Goal: Transaction & Acquisition: Purchase product/service

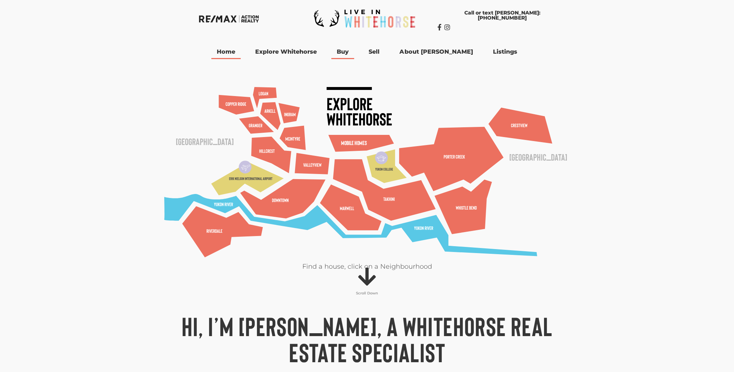
click at [354, 52] on link "Buy" at bounding box center [342, 52] width 23 height 14
click at [354, 56] on link "Buy" at bounding box center [342, 52] width 23 height 14
click at [487, 50] on link "Listings" at bounding box center [504, 52] width 35 height 14
click at [528, 52] on span "Menu" at bounding box center [531, 51] width 7 height 11
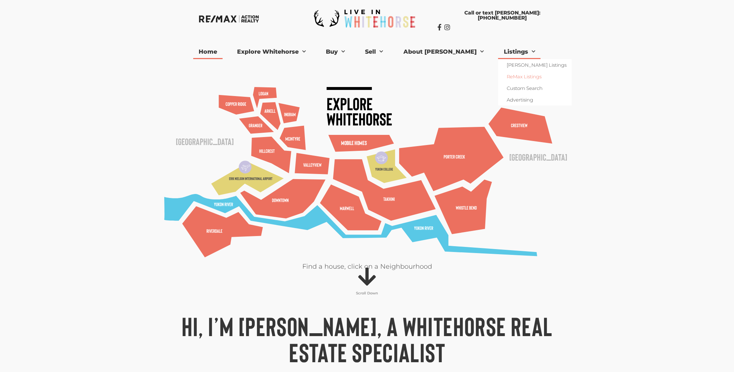
click at [501, 77] on link "ReMax Listings" at bounding box center [535, 77] width 74 height 12
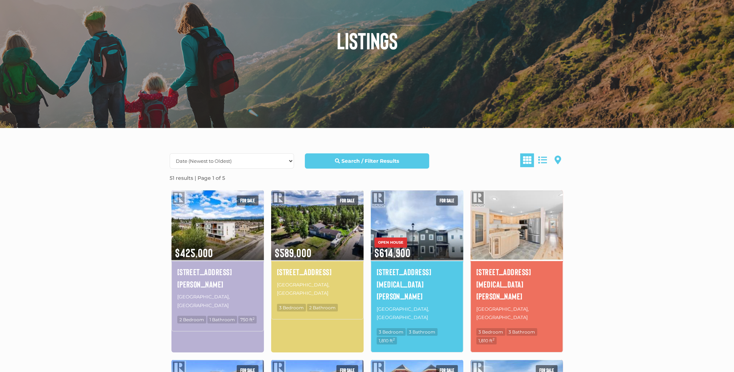
scroll to position [109, 0]
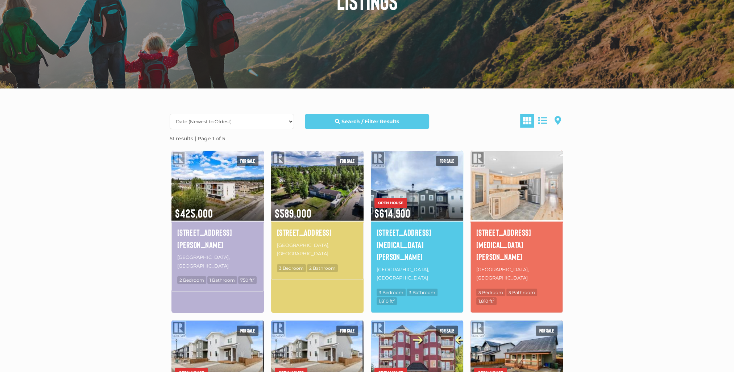
click at [538, 187] on img at bounding box center [517, 185] width 92 height 72
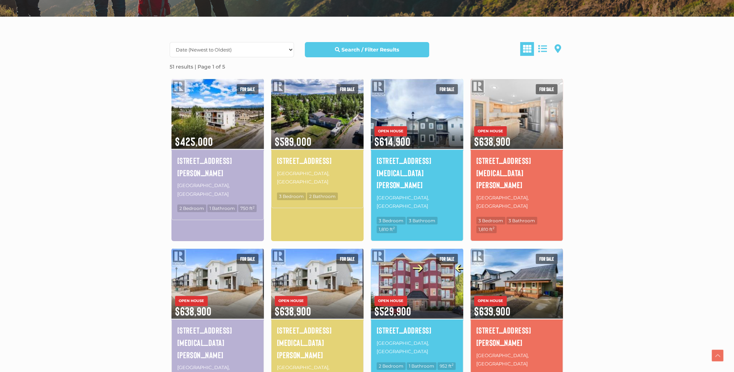
scroll to position [181, 0]
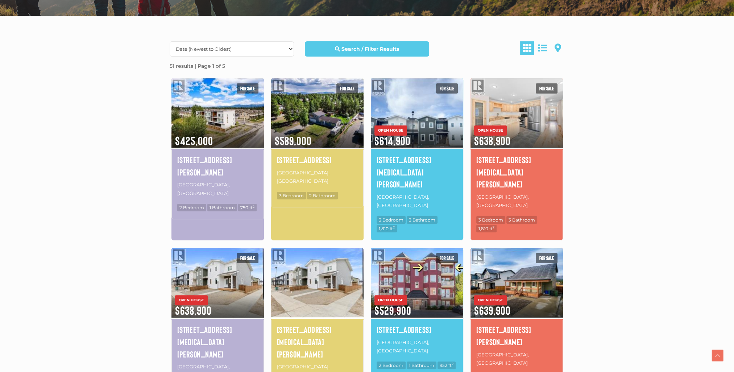
click at [328, 254] on img at bounding box center [317, 282] width 92 height 72
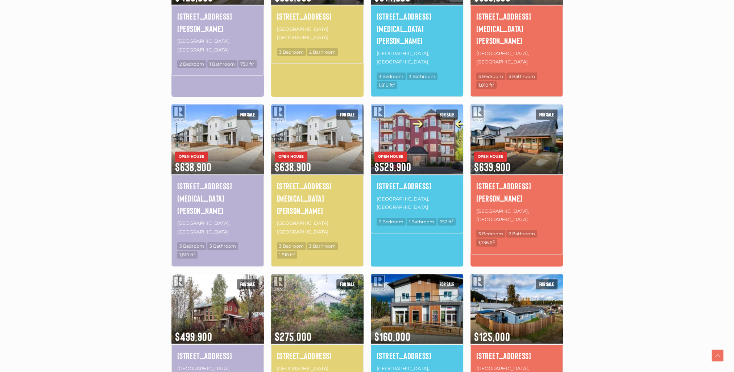
scroll to position [326, 0]
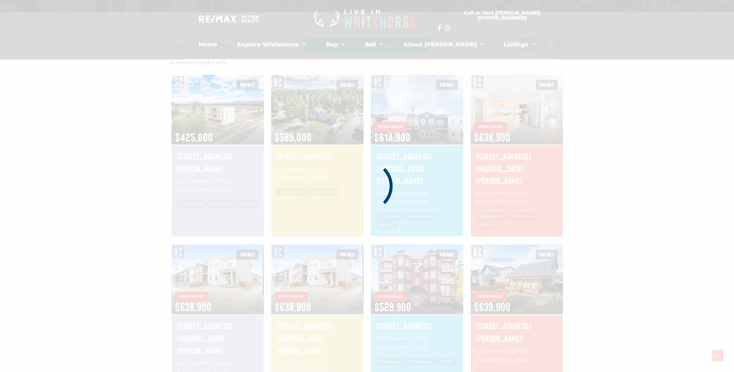
scroll to position [168, 0]
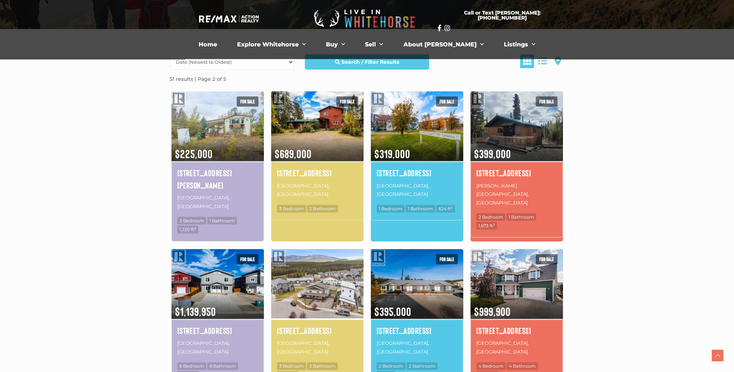
click at [315, 269] on img at bounding box center [317, 284] width 92 height 72
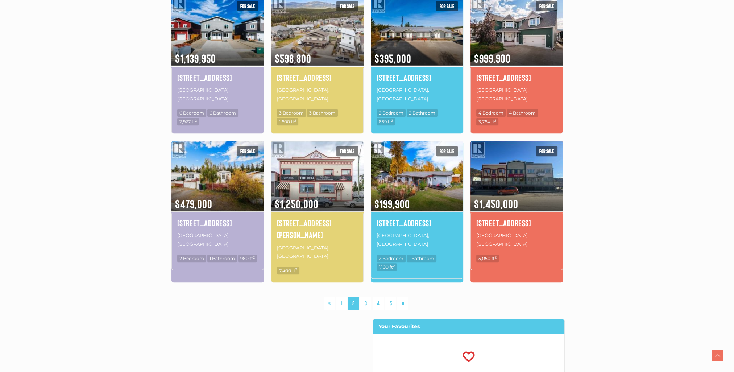
scroll to position [422, 0]
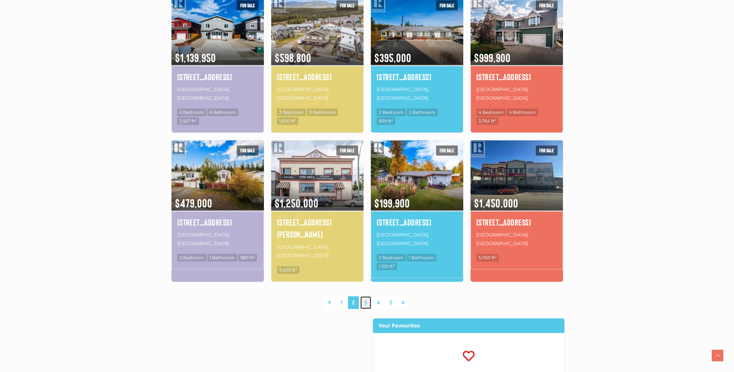
click at [366, 296] on link "3" at bounding box center [365, 302] width 11 height 13
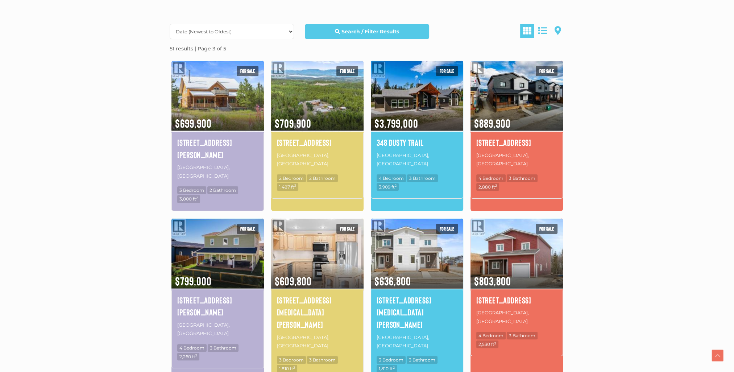
scroll to position [241, 0]
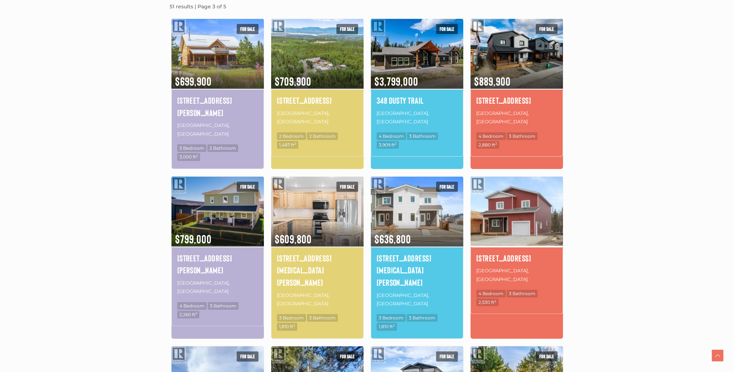
click at [539, 199] on img at bounding box center [517, 211] width 92 height 72
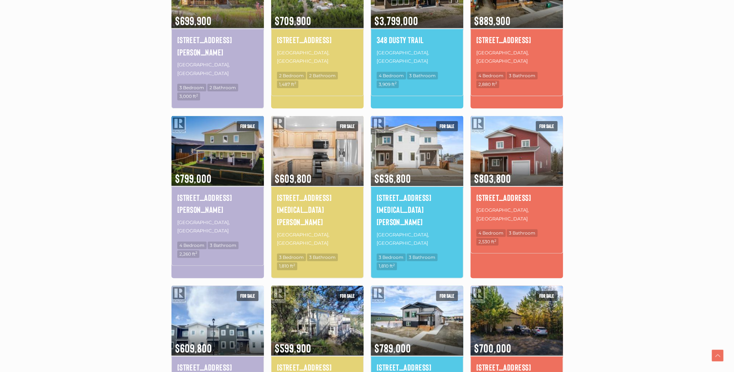
scroll to position [313, 0]
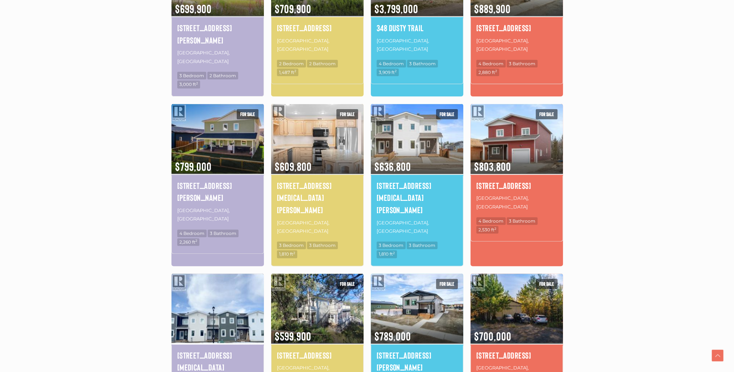
click at [211, 272] on img at bounding box center [217, 308] width 92 height 72
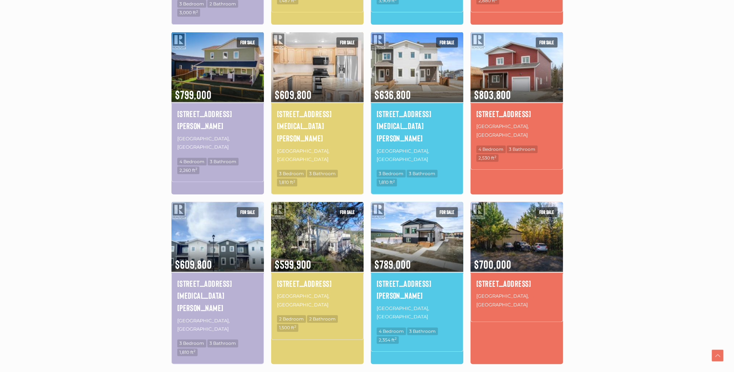
scroll to position [386, 0]
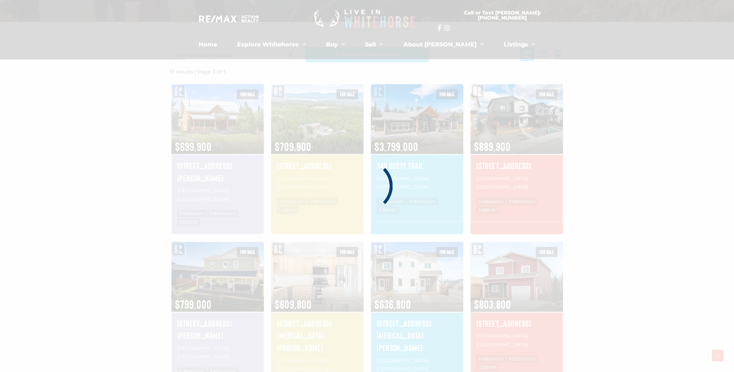
scroll to position [168, 0]
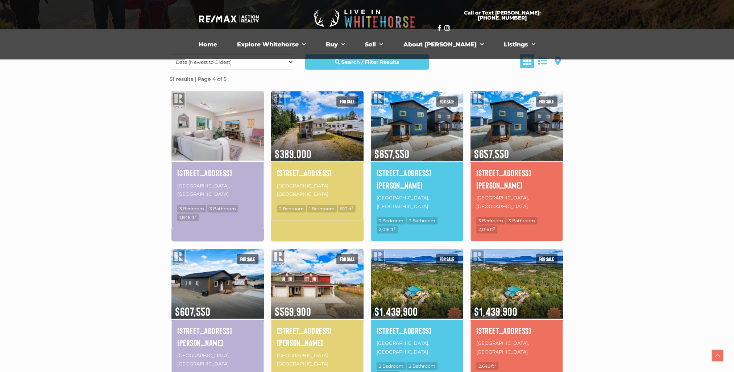
click at [236, 138] on img at bounding box center [217, 126] width 92 height 72
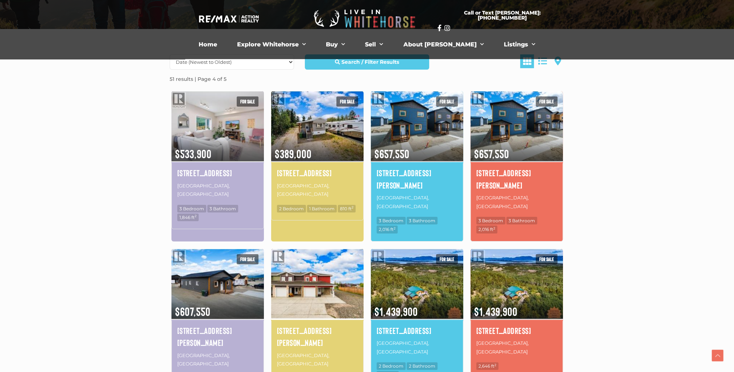
click at [307, 272] on img at bounding box center [317, 284] width 92 height 72
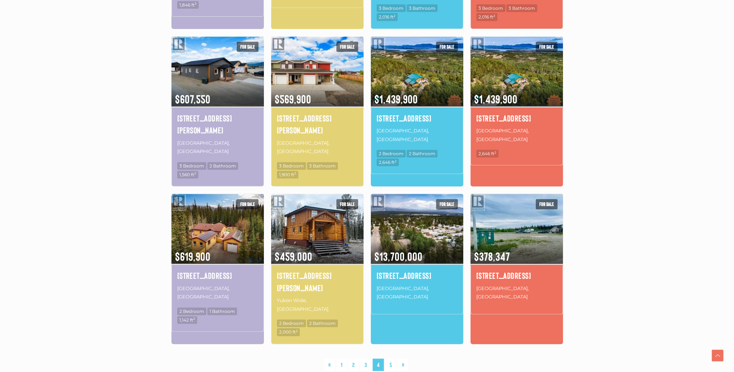
scroll to position [422, 0]
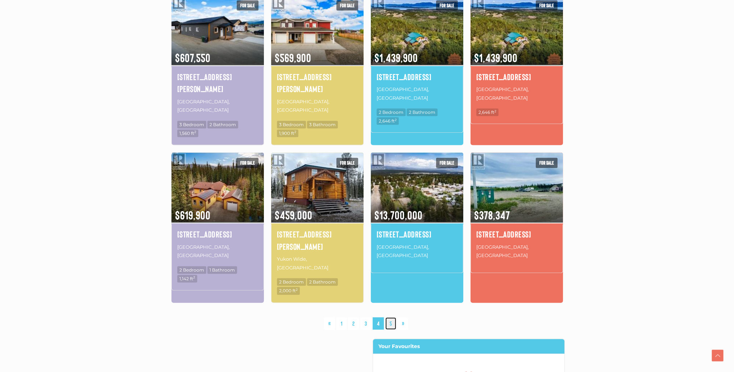
click at [387, 317] on link "5" at bounding box center [390, 323] width 11 height 13
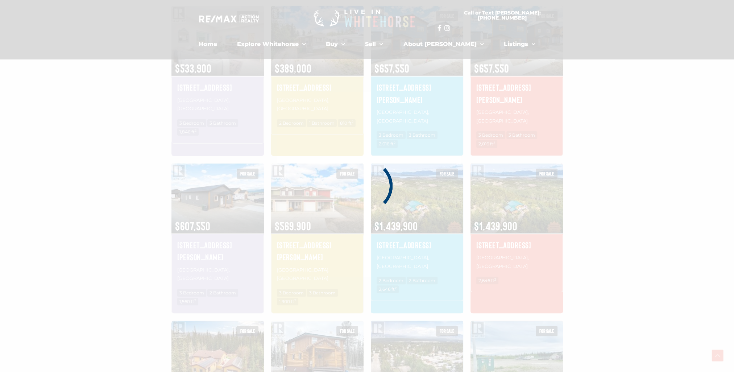
scroll to position [168, 0]
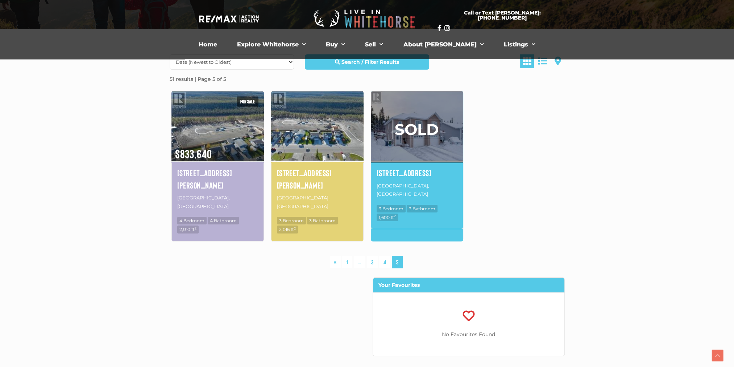
click at [336, 125] on img at bounding box center [317, 126] width 92 height 72
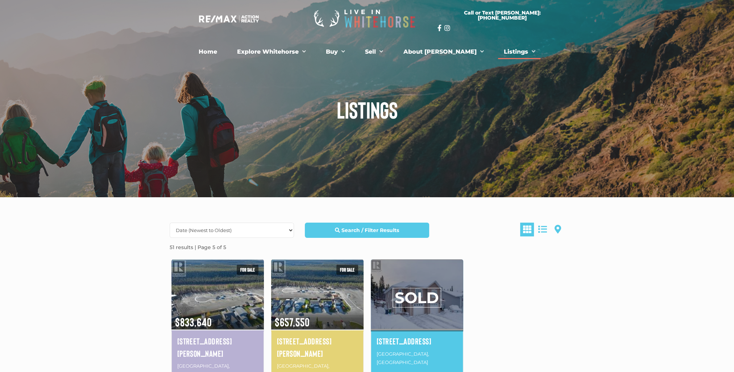
click at [509, 51] on link "Listings" at bounding box center [519, 52] width 42 height 14
click at [499, 53] on link "Listings" at bounding box center [519, 52] width 42 height 14
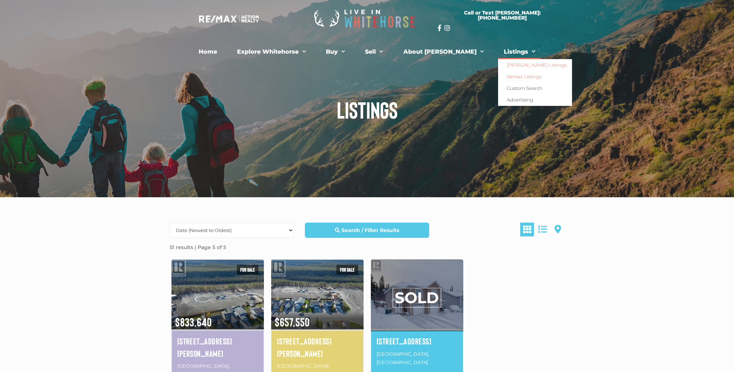
click at [513, 66] on link "[PERSON_NAME] Listings" at bounding box center [535, 65] width 74 height 12
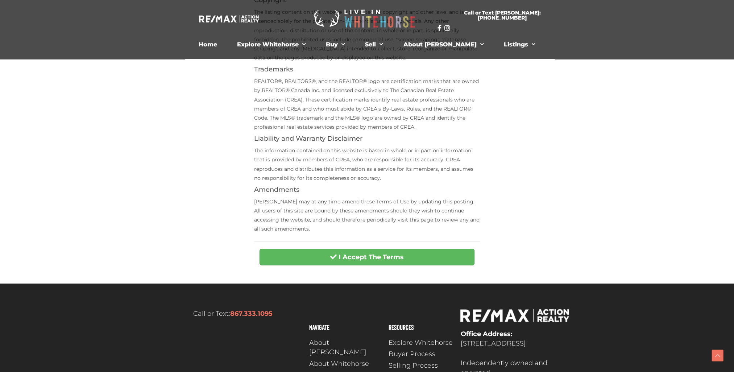
scroll to position [181, 0]
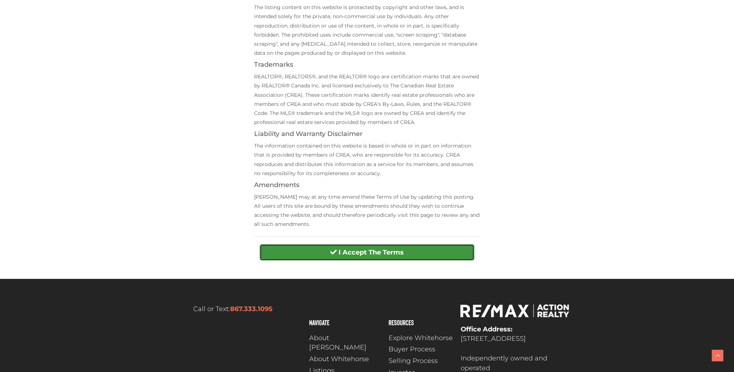
click at [403, 253] on strong "I Accept The Terms" at bounding box center [371, 252] width 65 height 8
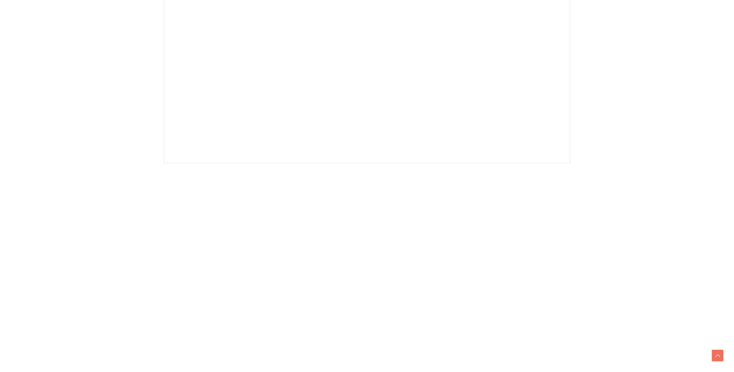
scroll to position [326, 0]
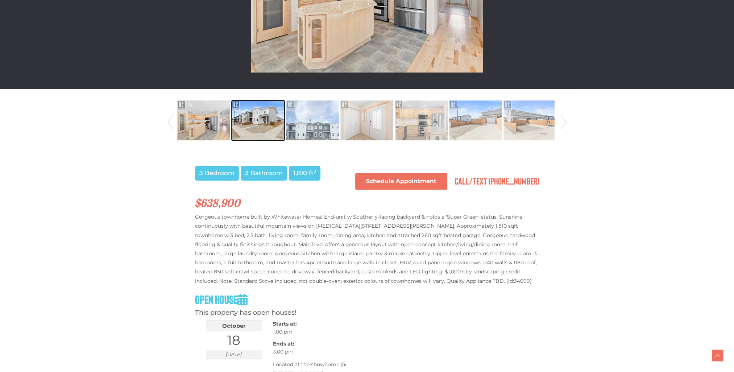
click at [258, 120] on img at bounding box center [258, 120] width 53 height 41
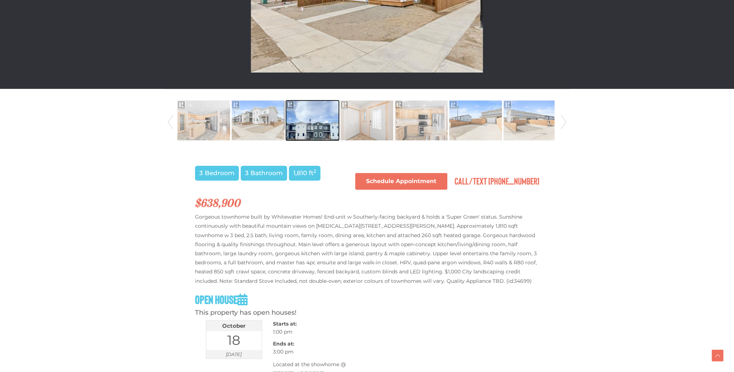
click at [315, 129] on img at bounding box center [312, 120] width 53 height 41
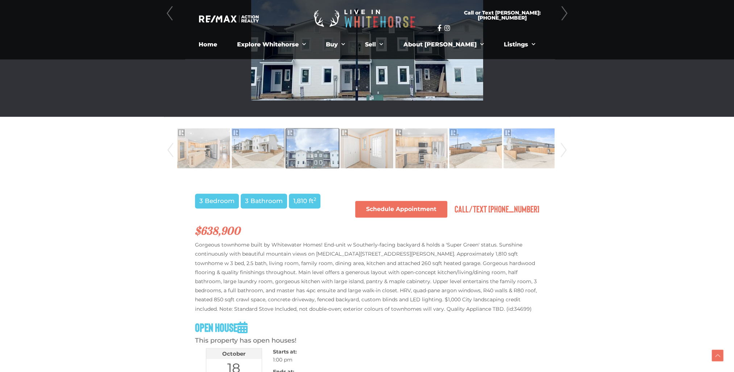
scroll to position [254, 0]
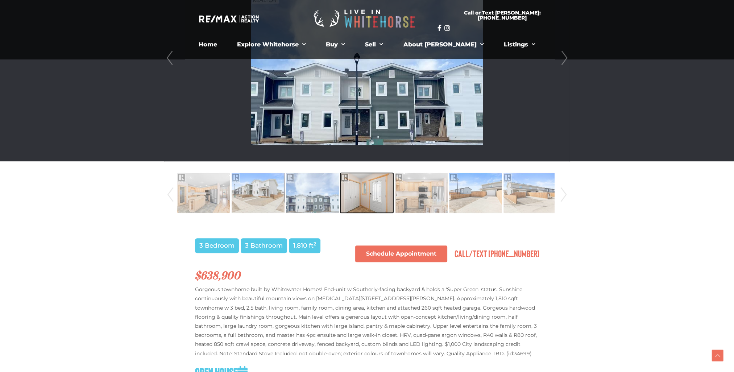
click at [378, 187] on img at bounding box center [366, 192] width 53 height 41
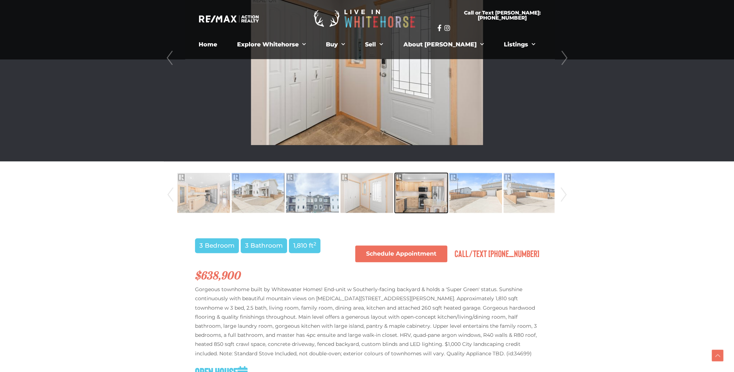
click at [419, 197] on img at bounding box center [421, 192] width 53 height 41
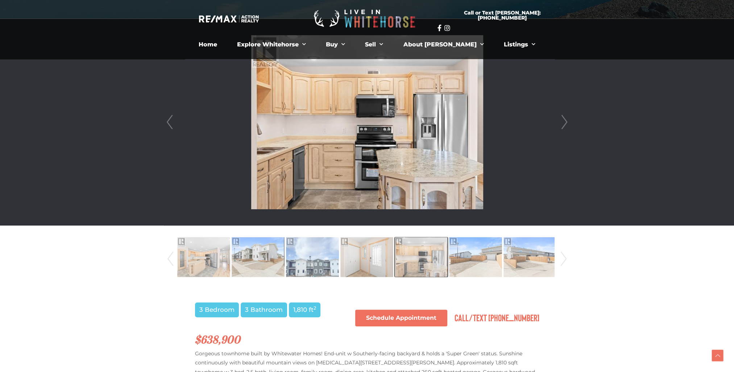
scroll to position [181, 0]
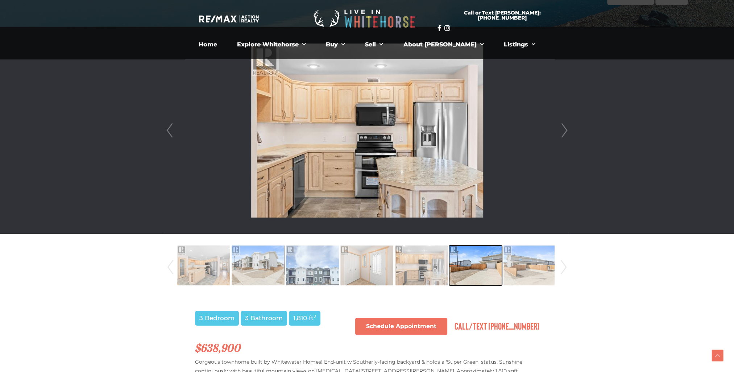
click at [471, 266] on img at bounding box center [475, 265] width 53 height 41
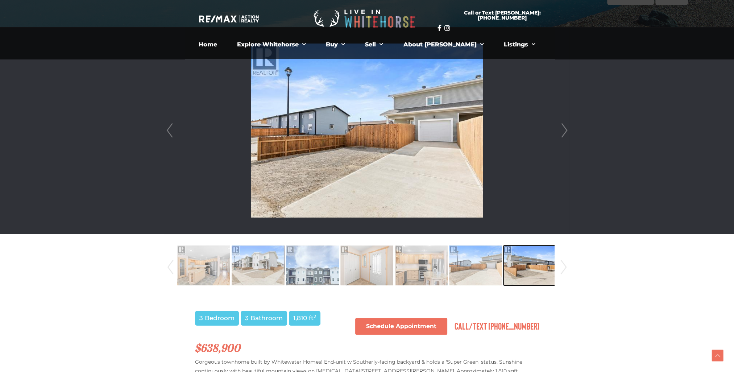
click at [538, 267] on img at bounding box center [529, 265] width 53 height 41
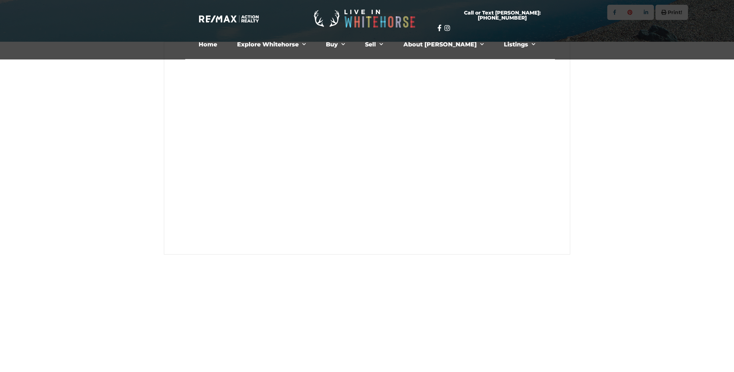
scroll to position [181, 0]
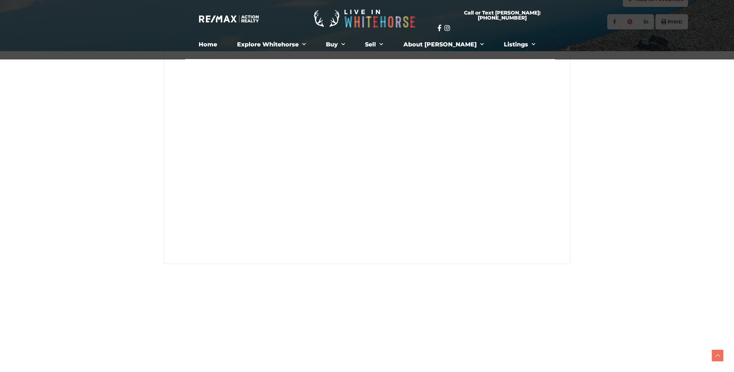
scroll to position [145, 0]
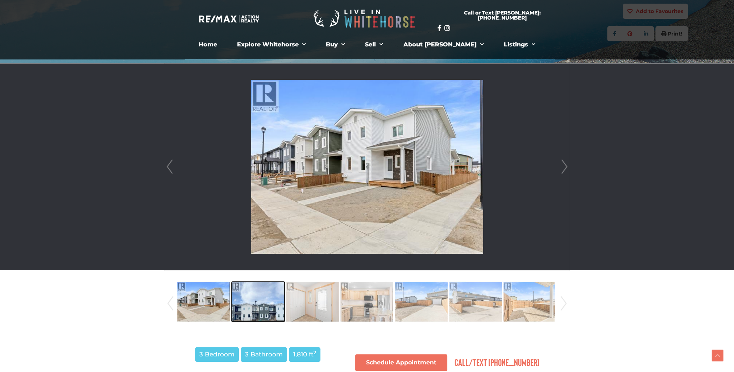
click at [264, 310] on img at bounding box center [258, 301] width 53 height 41
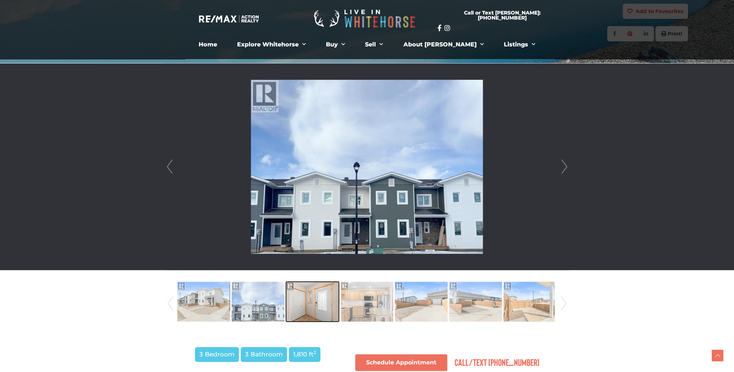
click at [331, 308] on img at bounding box center [312, 301] width 53 height 41
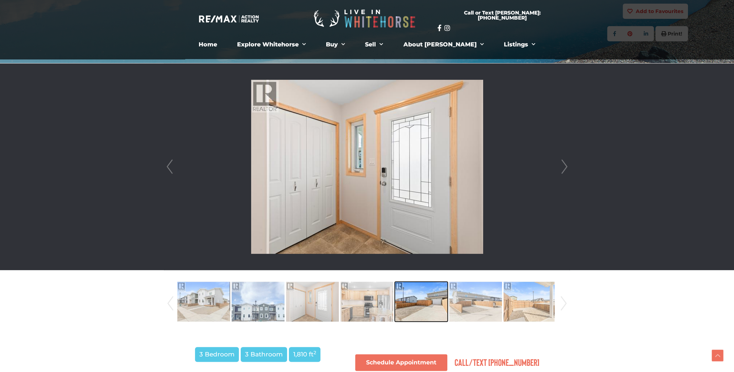
click at [418, 303] on img at bounding box center [421, 301] width 53 height 41
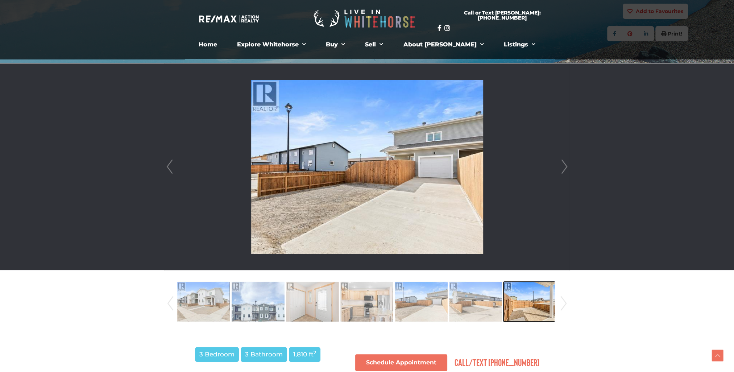
click at [539, 305] on img at bounding box center [529, 301] width 53 height 41
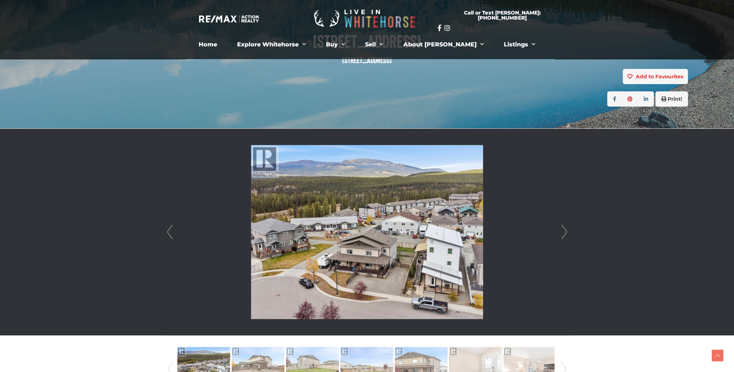
scroll to position [181, 0]
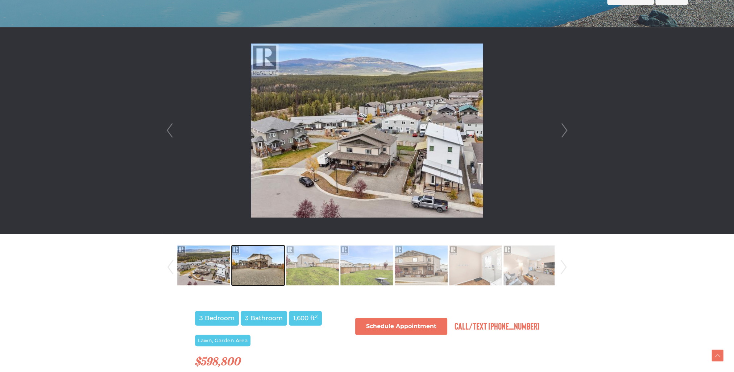
click at [256, 268] on img at bounding box center [258, 265] width 53 height 41
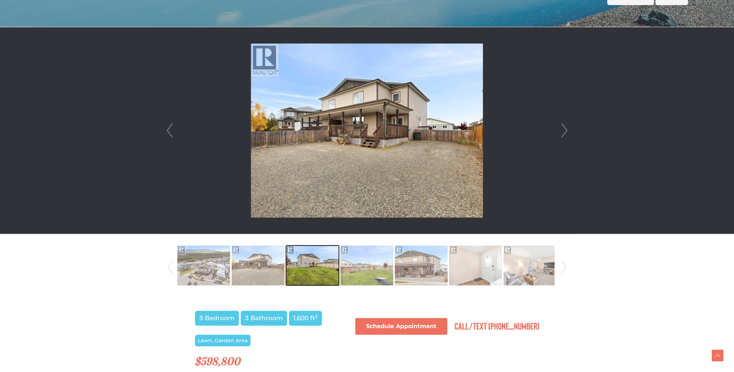
click at [300, 272] on img at bounding box center [312, 265] width 53 height 41
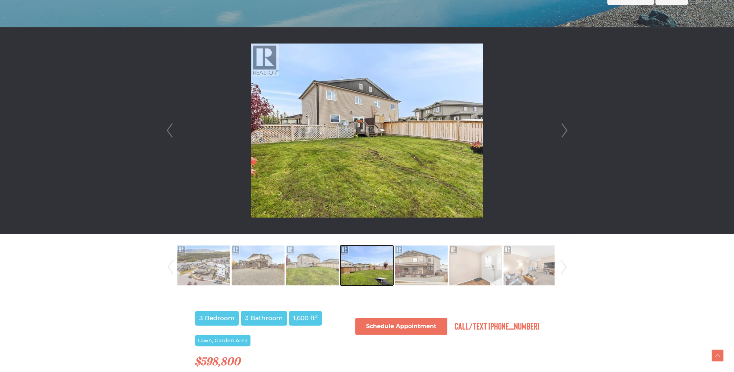
click at [362, 269] on img at bounding box center [366, 265] width 53 height 41
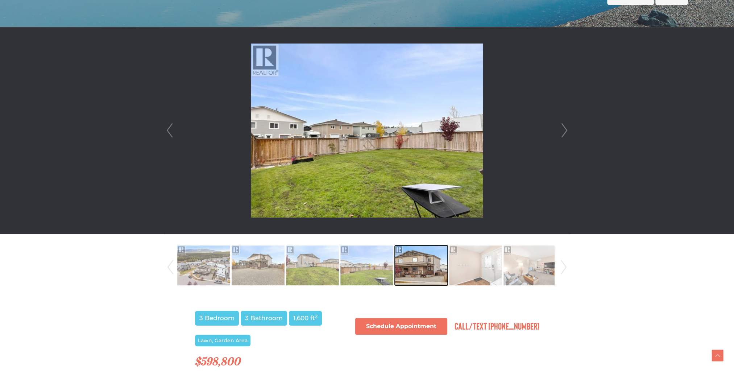
click at [421, 265] on img at bounding box center [421, 265] width 53 height 41
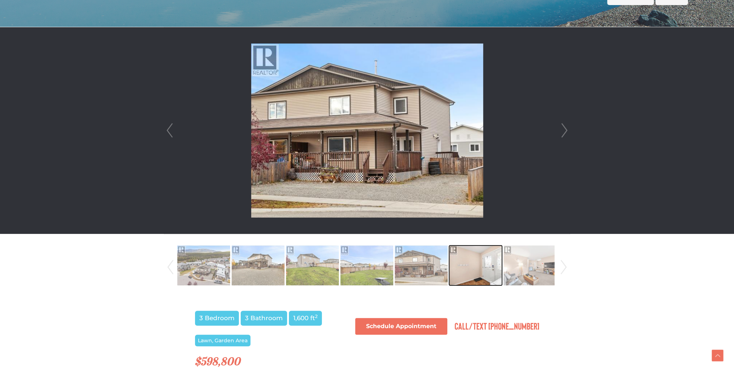
click at [475, 272] on img at bounding box center [475, 265] width 53 height 41
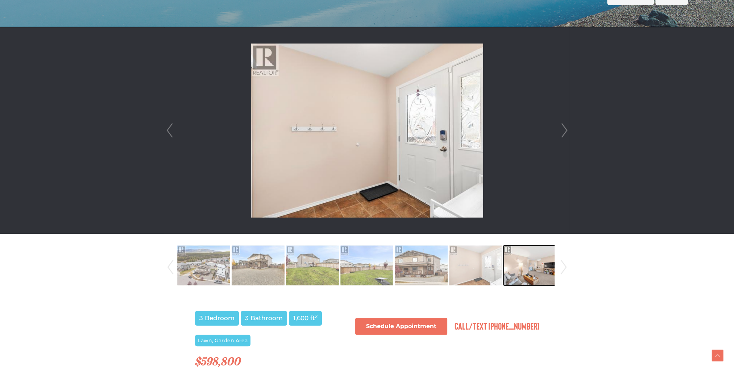
click at [527, 271] on img at bounding box center [529, 265] width 53 height 41
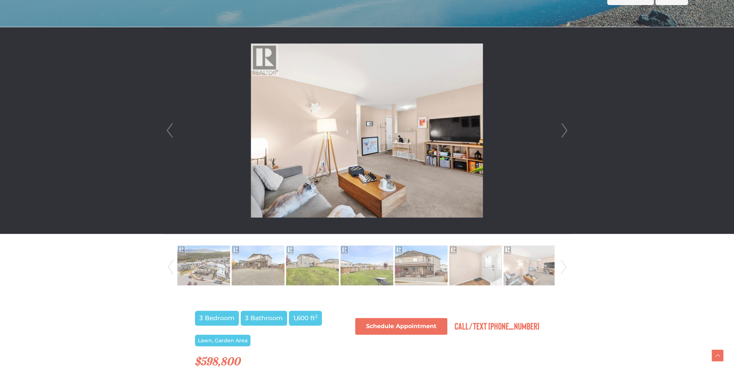
click at [560, 130] on link "Next" at bounding box center [564, 130] width 11 height 207
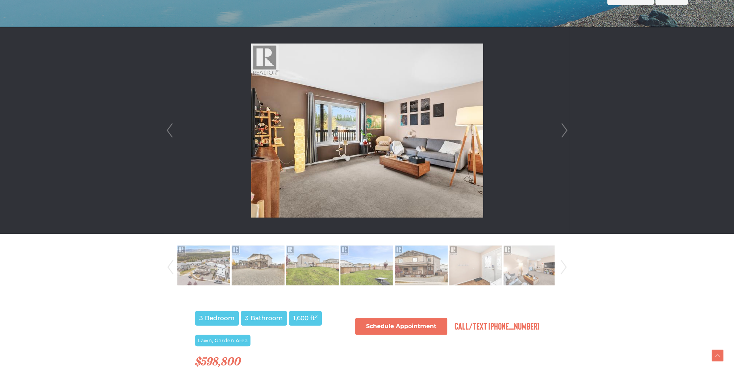
click at [560, 130] on link "Next" at bounding box center [564, 130] width 11 height 207
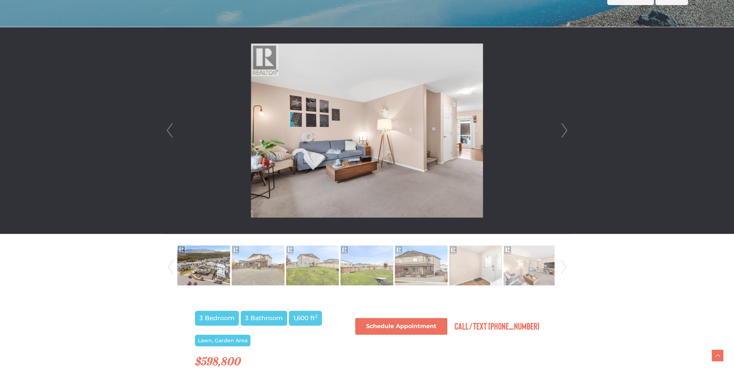
click at [561, 130] on link "Next" at bounding box center [564, 130] width 11 height 207
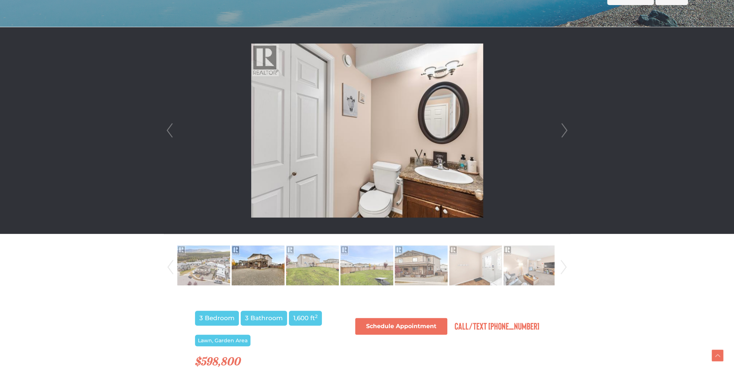
click at [561, 130] on link "Next" at bounding box center [564, 130] width 11 height 207
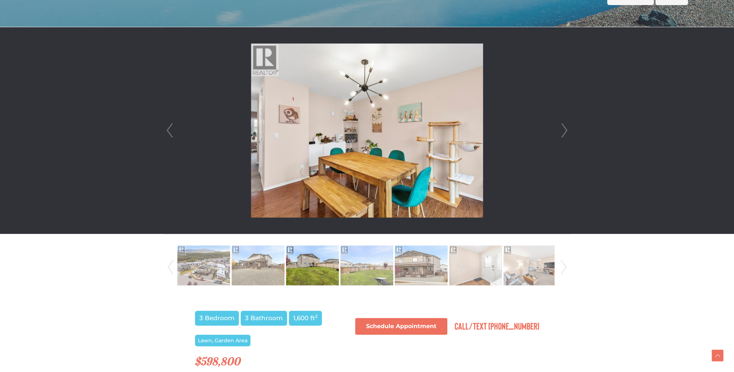
click at [561, 130] on link "Next" at bounding box center [564, 130] width 11 height 207
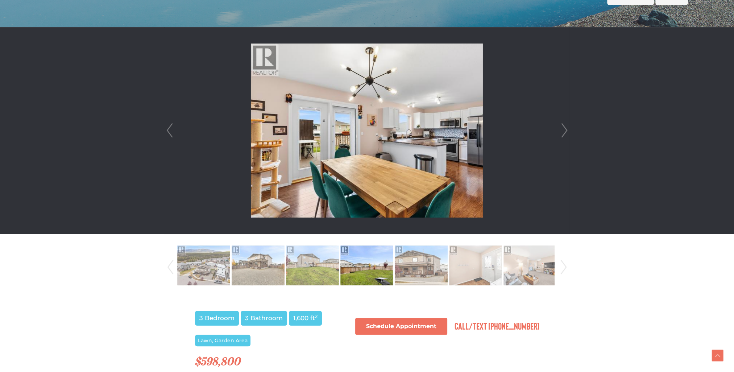
click at [561, 130] on link "Next" at bounding box center [564, 130] width 11 height 207
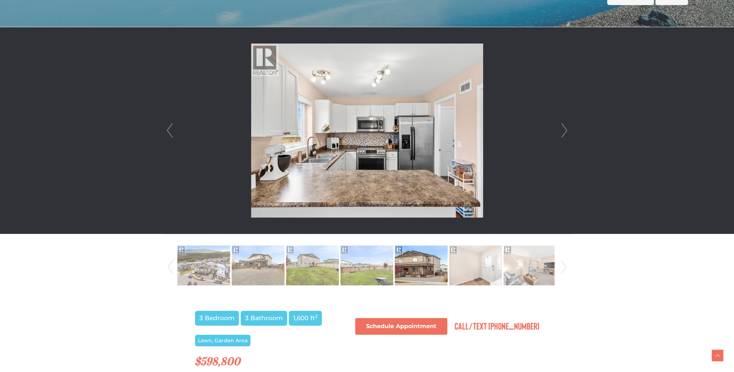
click at [561, 130] on link "Next" at bounding box center [564, 130] width 11 height 207
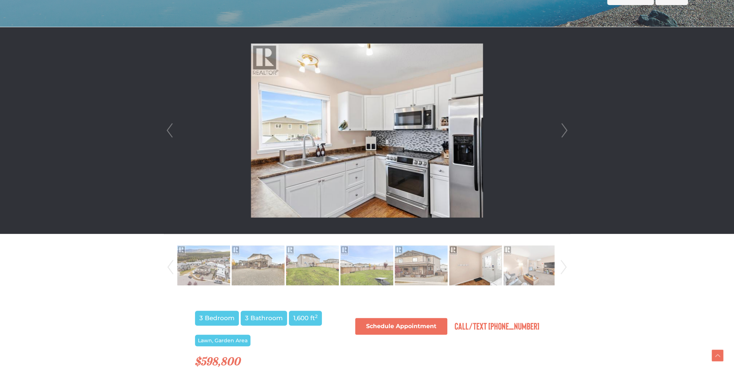
click at [561, 130] on link "Next" at bounding box center [564, 130] width 11 height 207
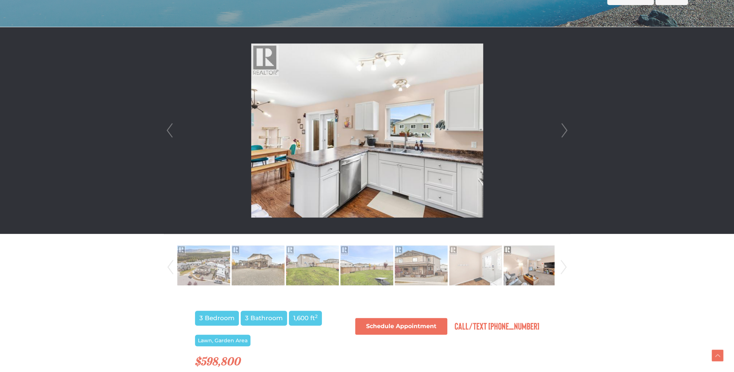
click at [561, 130] on link "Next" at bounding box center [564, 130] width 11 height 207
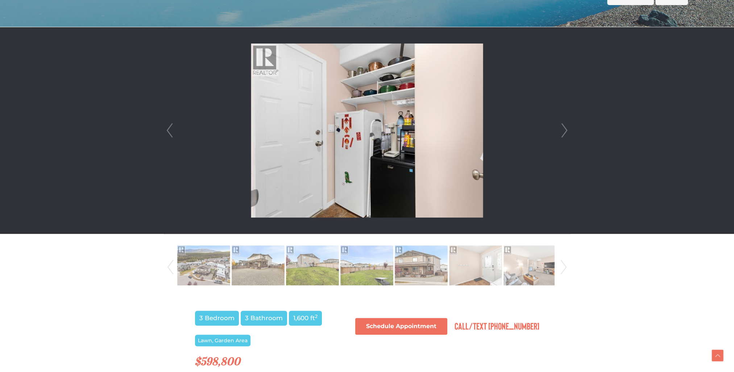
click at [561, 130] on link "Next" at bounding box center [564, 130] width 11 height 207
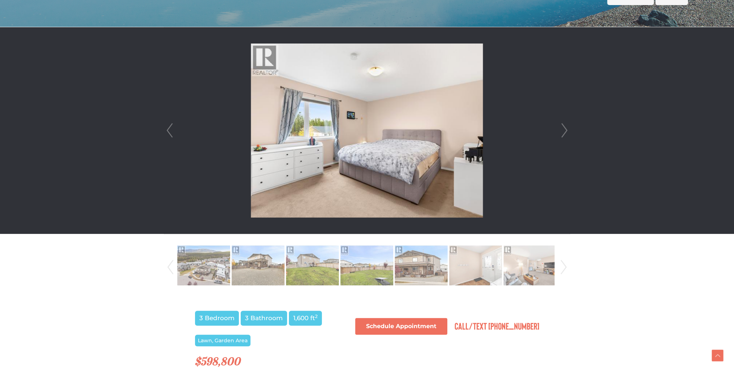
click at [561, 130] on link "Next" at bounding box center [564, 130] width 11 height 207
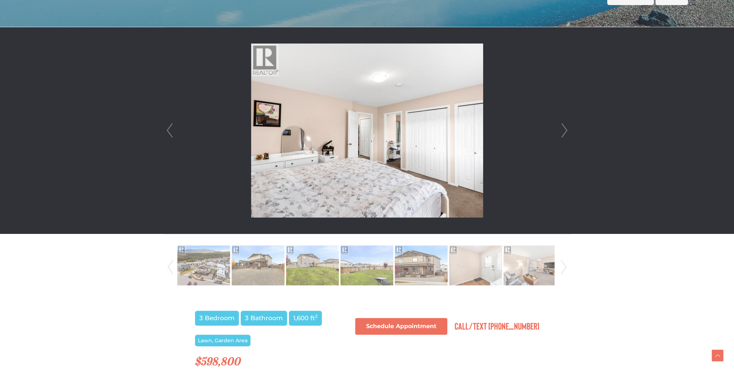
click at [561, 130] on link "Next" at bounding box center [564, 130] width 11 height 207
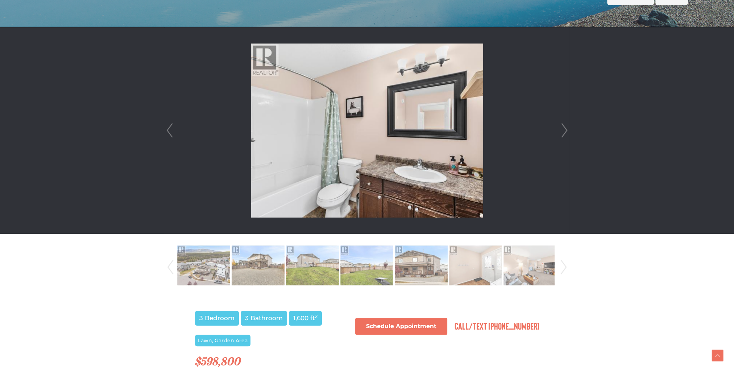
click at [561, 130] on link "Next" at bounding box center [564, 130] width 11 height 207
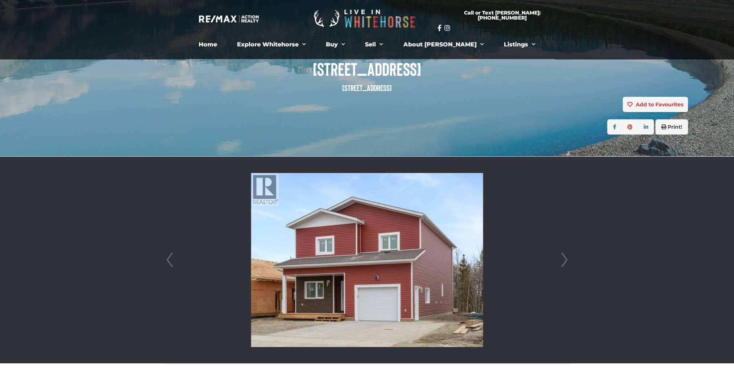
scroll to position [109, 0]
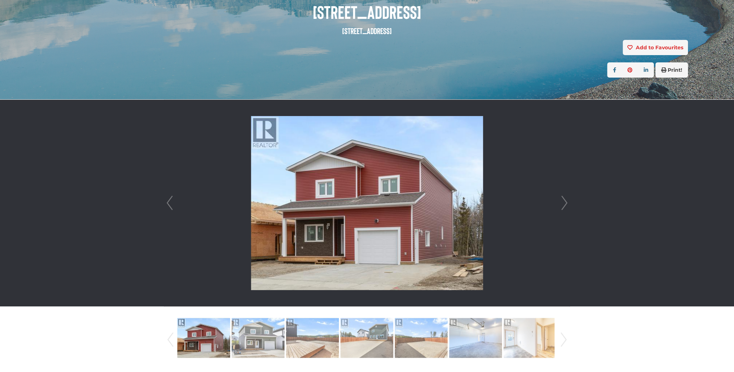
click at [566, 198] on link "Next" at bounding box center [564, 203] width 11 height 207
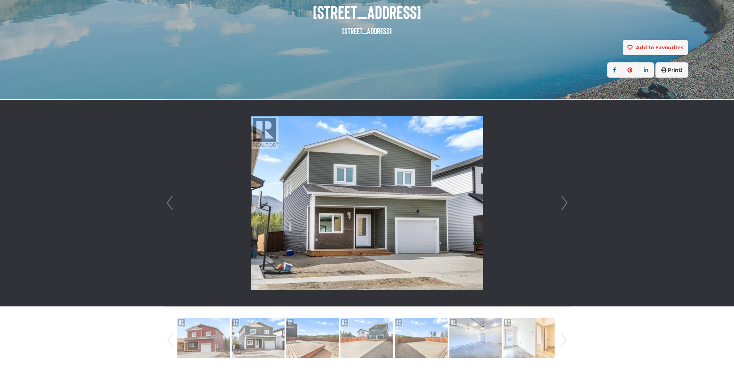
click at [566, 198] on link "Next" at bounding box center [564, 203] width 11 height 207
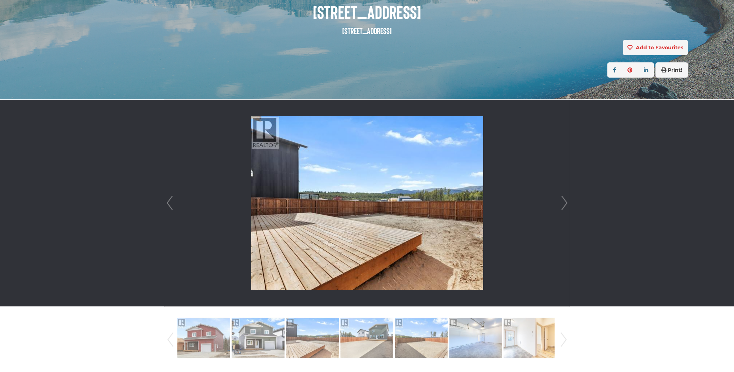
click at [566, 199] on link "Next" at bounding box center [564, 203] width 11 height 207
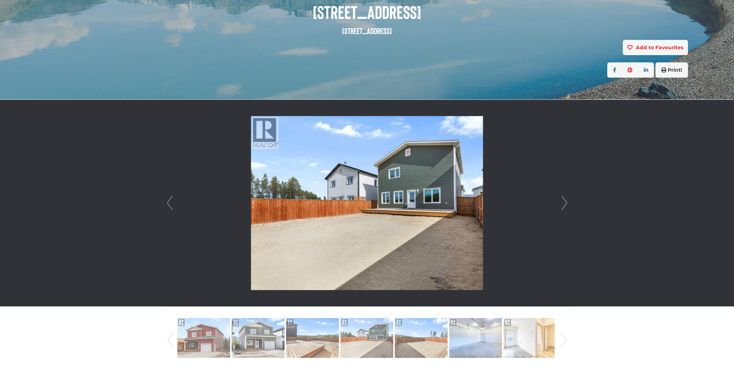
click at [566, 199] on link "Next" at bounding box center [564, 203] width 11 height 207
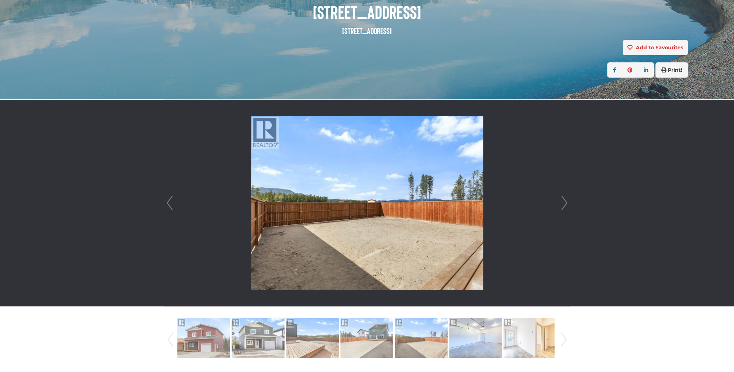
click at [566, 199] on link "Next" at bounding box center [564, 203] width 11 height 207
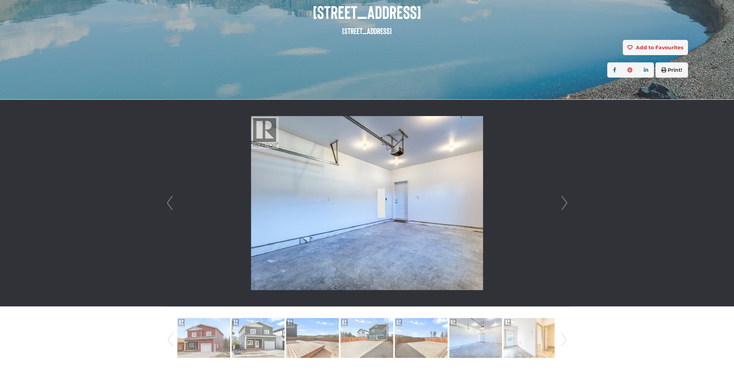
click at [566, 199] on link "Next" at bounding box center [564, 203] width 11 height 207
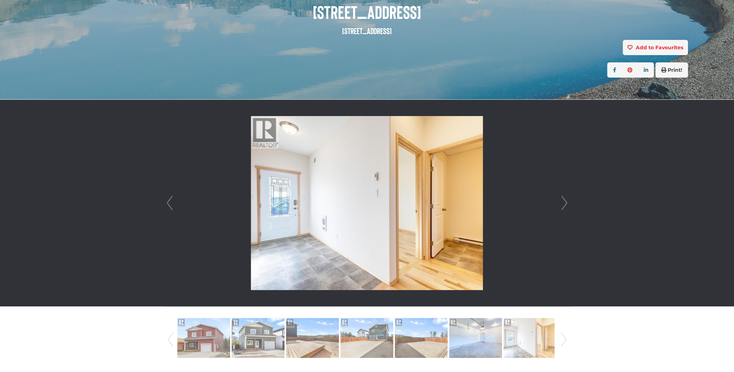
click at [566, 199] on link "Next" at bounding box center [564, 203] width 11 height 207
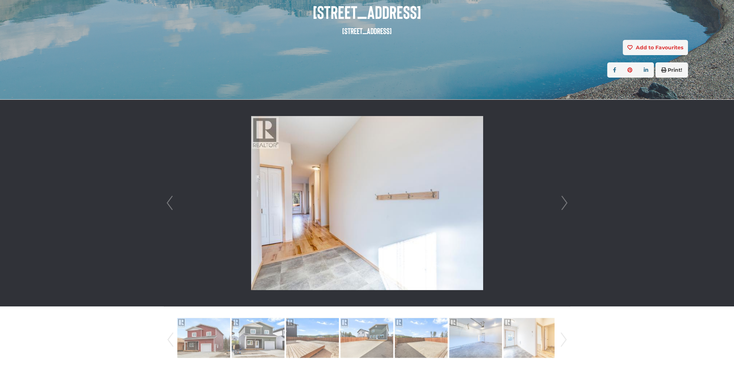
click at [566, 199] on link "Next" at bounding box center [564, 203] width 11 height 207
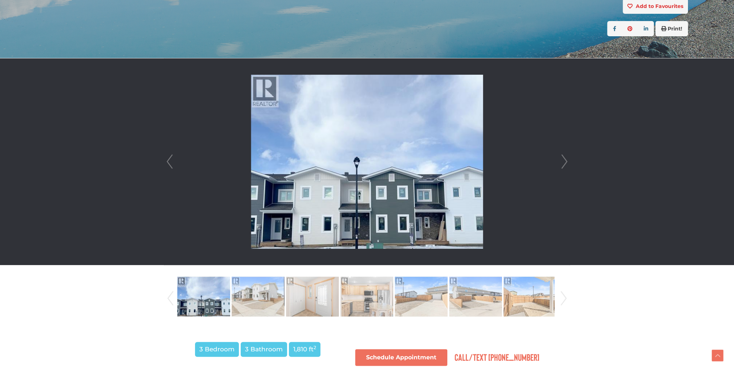
scroll to position [217, 0]
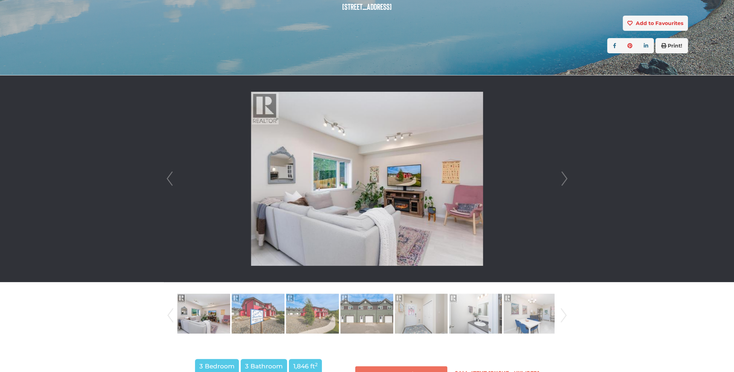
scroll to position [145, 0]
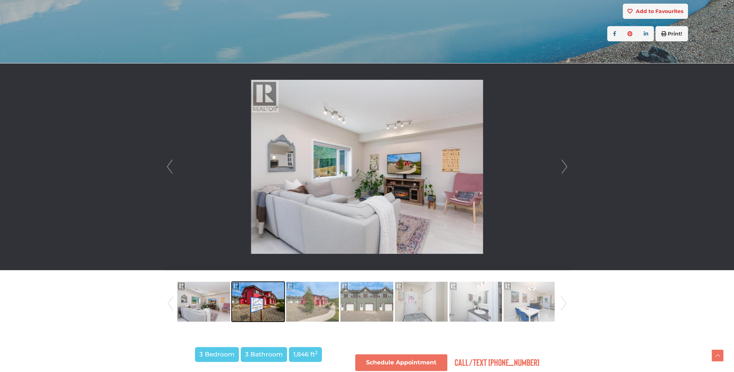
click at [248, 308] on img at bounding box center [258, 301] width 53 height 41
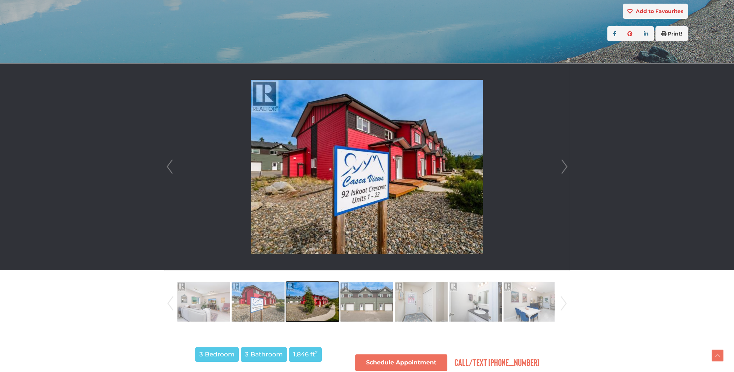
click at [324, 307] on img at bounding box center [312, 301] width 53 height 41
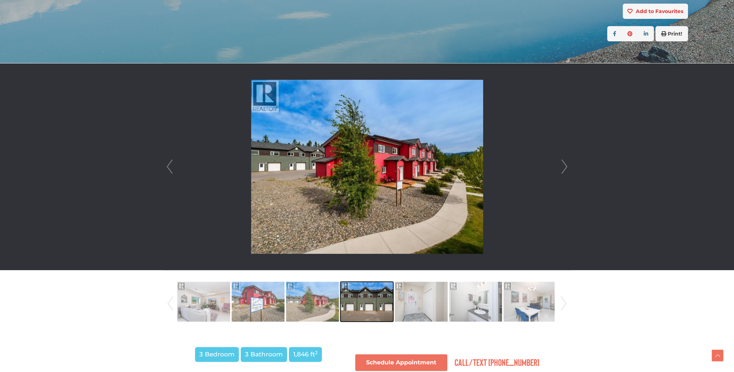
click at [376, 303] on img at bounding box center [366, 301] width 53 height 41
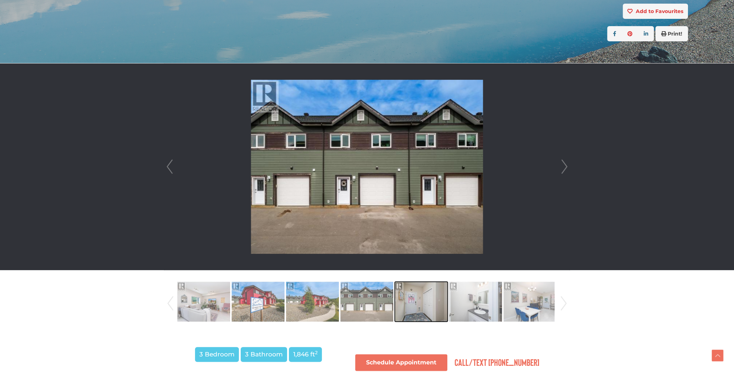
click at [421, 300] on img at bounding box center [421, 301] width 53 height 41
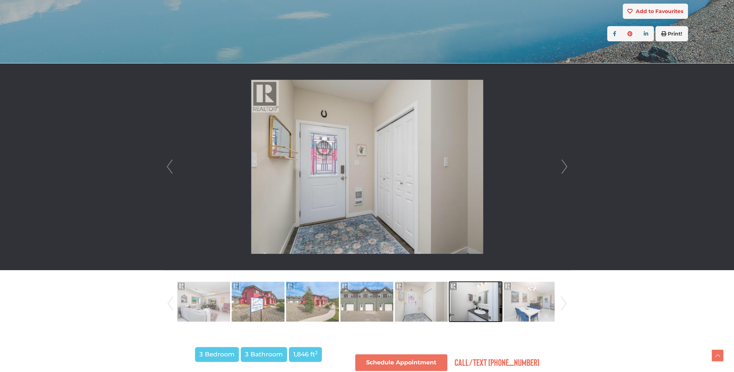
click at [477, 314] on img at bounding box center [475, 301] width 53 height 41
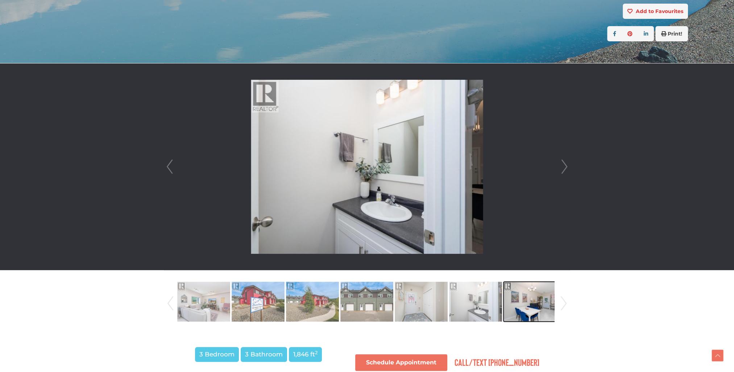
click at [550, 308] on img at bounding box center [529, 301] width 53 height 41
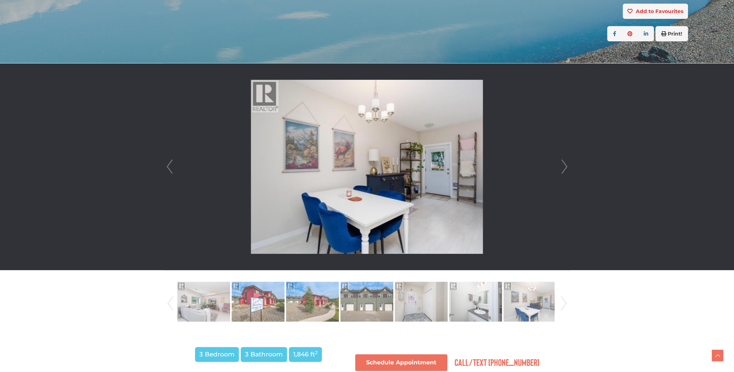
click at [562, 305] on link "Next" at bounding box center [563, 303] width 11 height 49
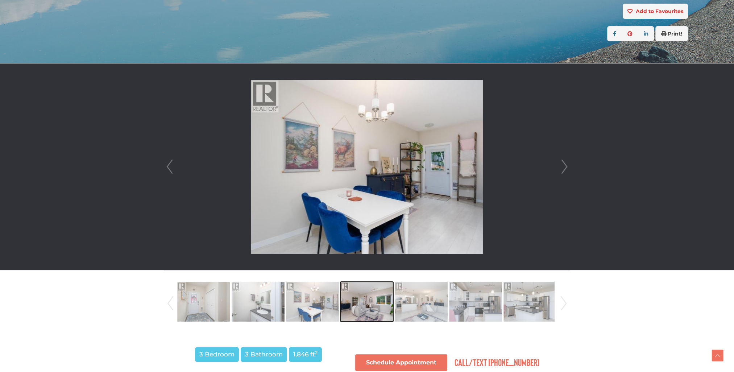
click at [366, 305] on img at bounding box center [366, 301] width 53 height 41
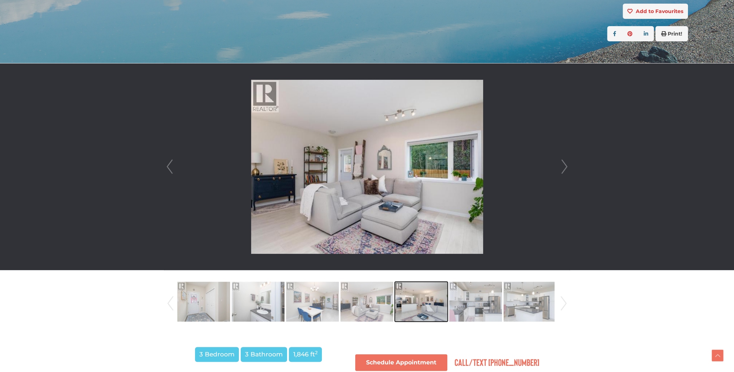
click at [416, 303] on img at bounding box center [421, 301] width 53 height 41
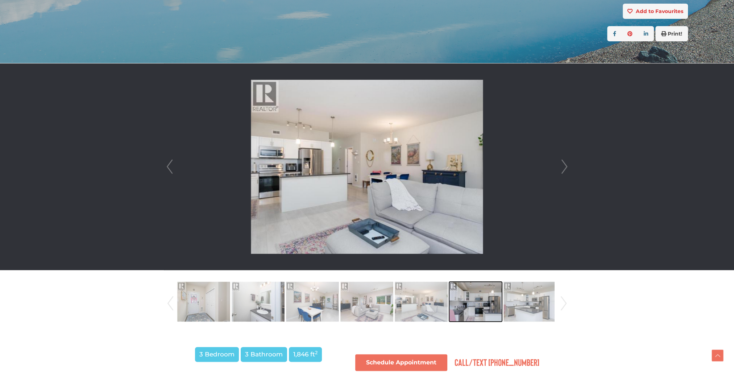
click at [470, 301] on img at bounding box center [475, 301] width 53 height 41
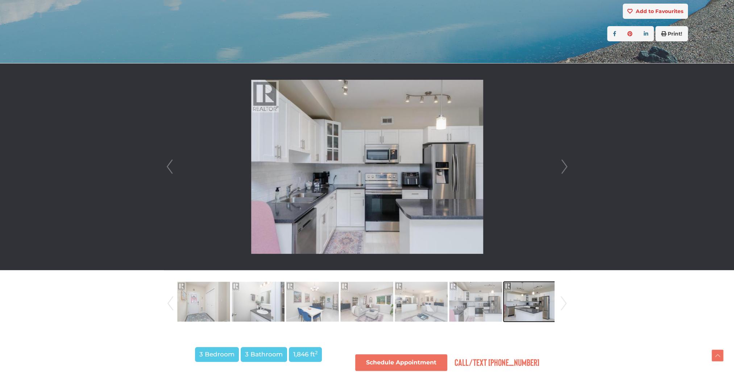
click at [530, 303] on img at bounding box center [529, 301] width 53 height 41
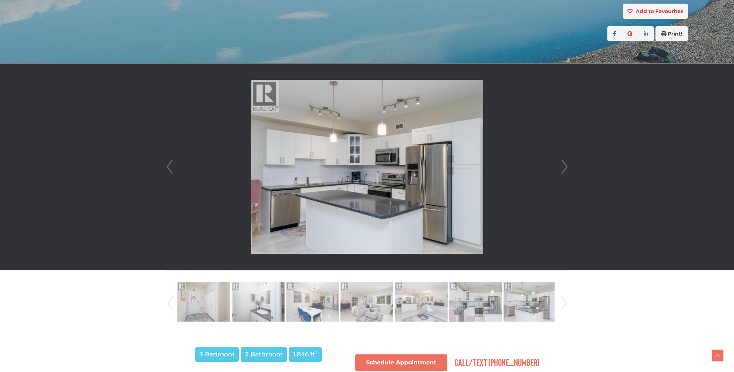
click at [564, 304] on link "Next" at bounding box center [563, 303] width 11 height 49
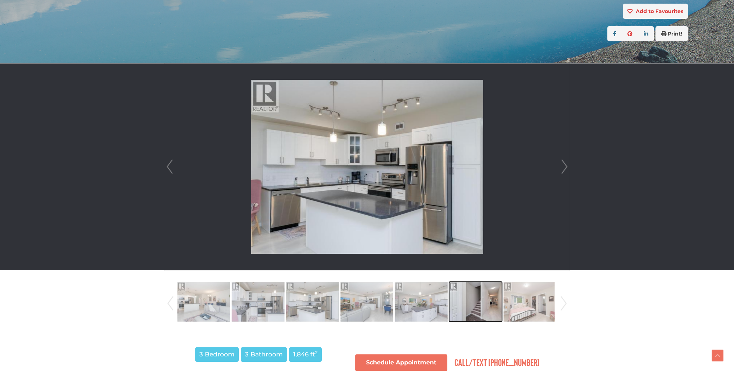
click at [475, 304] on img at bounding box center [475, 301] width 53 height 41
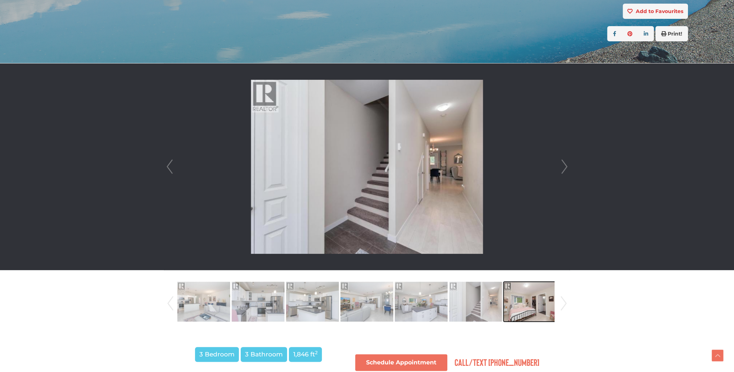
click at [531, 303] on img at bounding box center [529, 301] width 53 height 41
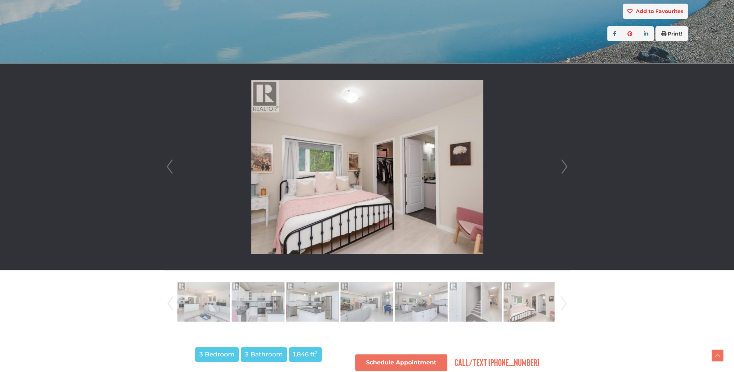
click at [559, 301] on link "Next" at bounding box center [563, 303] width 11 height 49
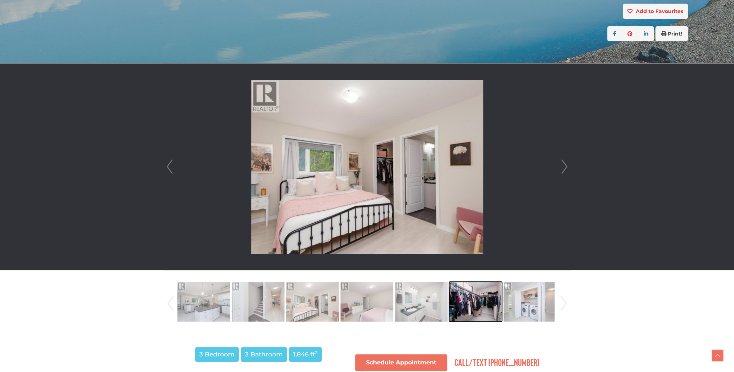
click at [457, 304] on img at bounding box center [475, 301] width 53 height 41
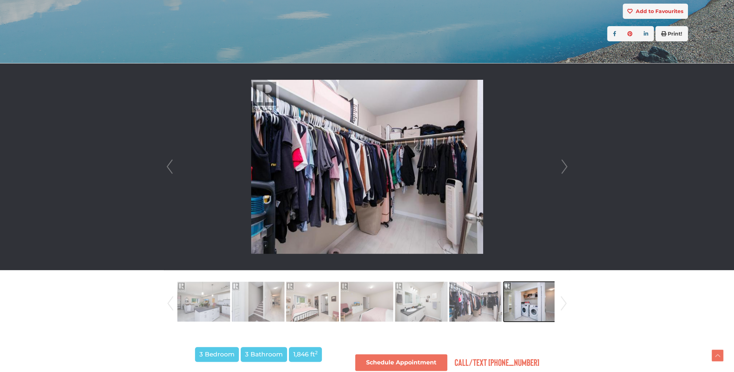
click at [535, 302] on img at bounding box center [529, 301] width 53 height 41
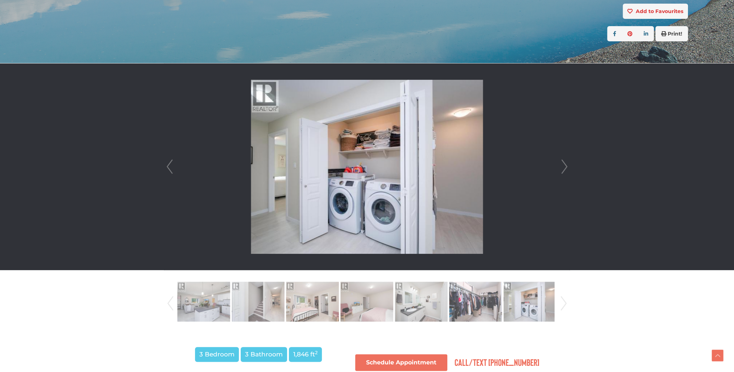
click at [563, 302] on link "Next" at bounding box center [563, 303] width 11 height 49
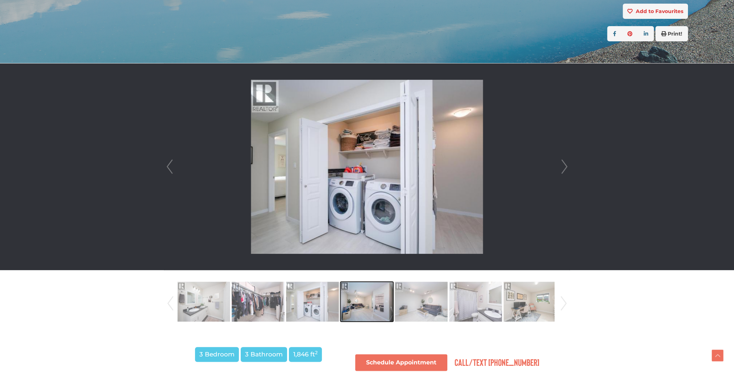
click at [362, 306] on img at bounding box center [366, 301] width 53 height 41
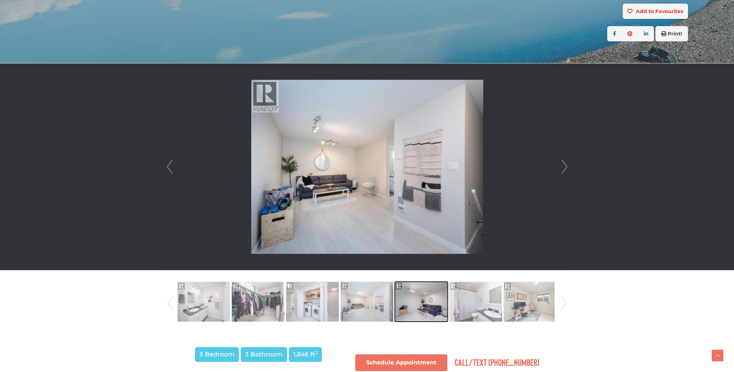
click at [416, 304] on img at bounding box center [421, 301] width 53 height 41
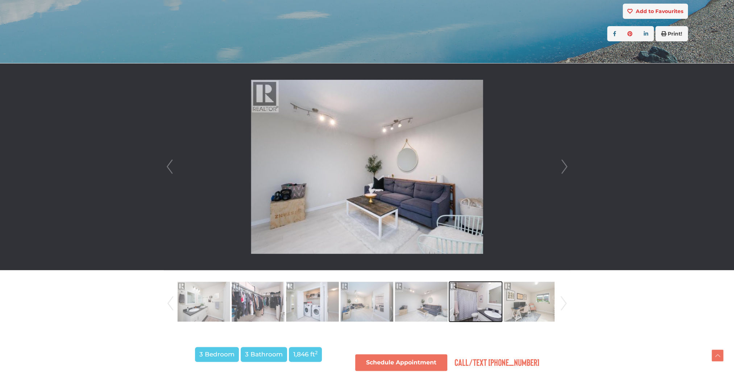
click at [492, 302] on img at bounding box center [475, 301] width 53 height 41
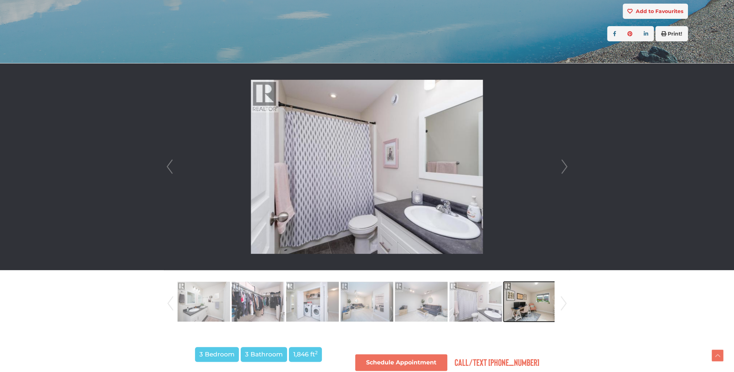
click at [522, 304] on img at bounding box center [529, 301] width 53 height 41
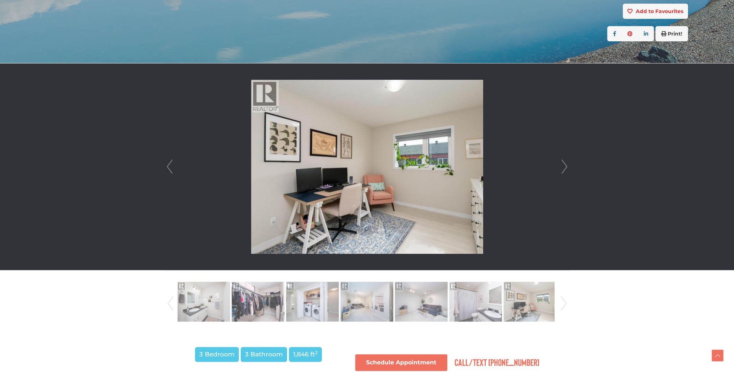
click at [564, 301] on link "Next" at bounding box center [563, 303] width 11 height 49
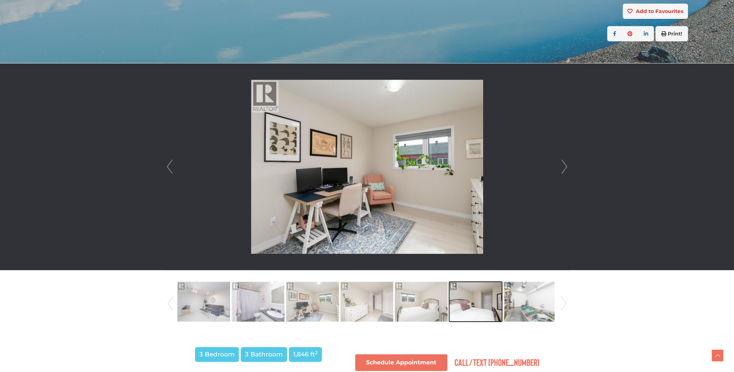
click at [477, 312] on img at bounding box center [475, 301] width 53 height 41
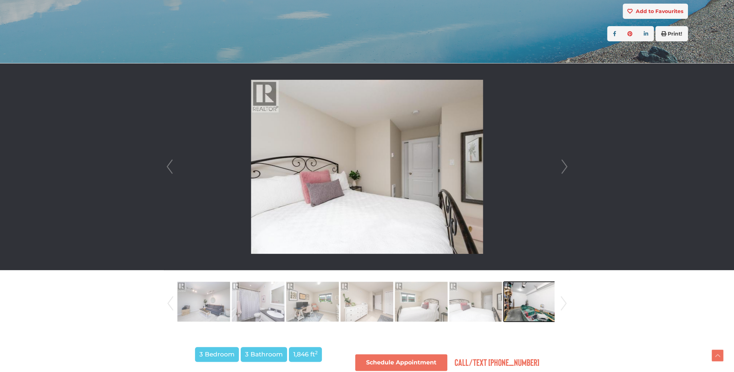
click at [526, 311] on img at bounding box center [529, 301] width 53 height 41
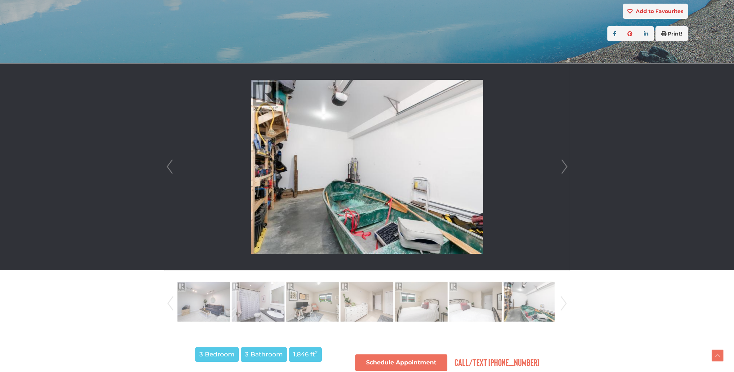
click at [560, 303] on link "Next" at bounding box center [563, 303] width 11 height 49
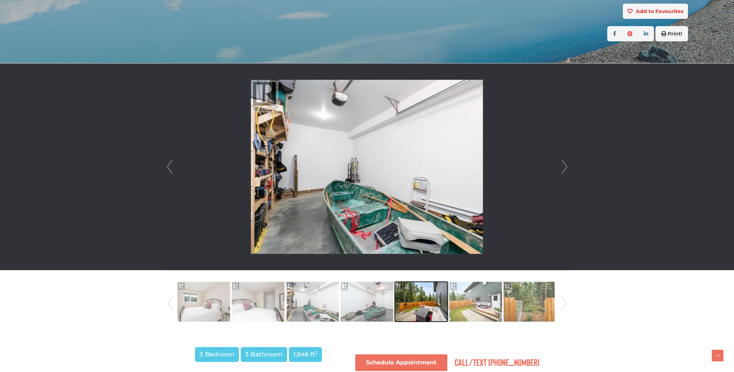
click at [436, 308] on img at bounding box center [421, 301] width 53 height 41
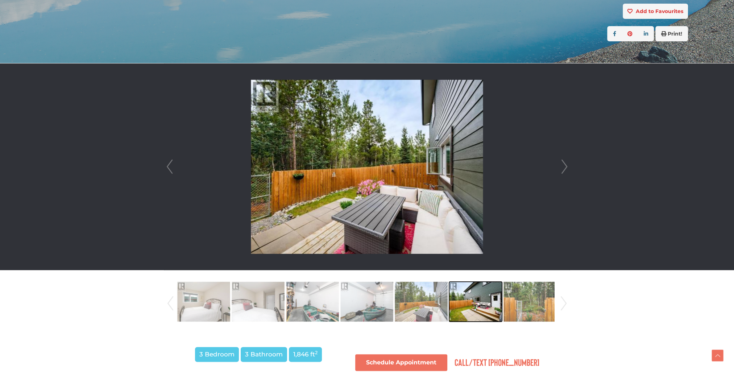
click at [481, 304] on img at bounding box center [475, 301] width 53 height 41
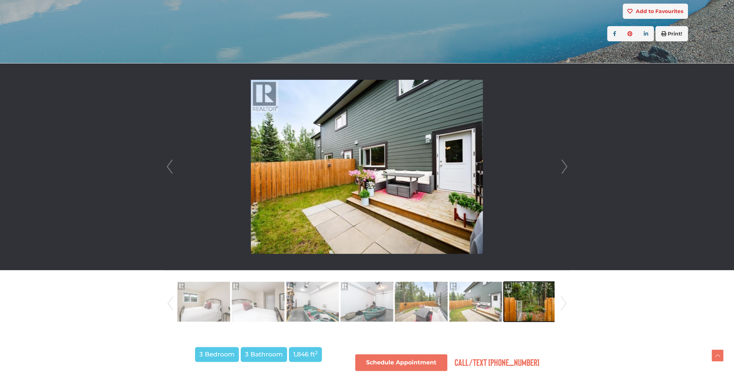
click at [530, 304] on img at bounding box center [529, 301] width 53 height 41
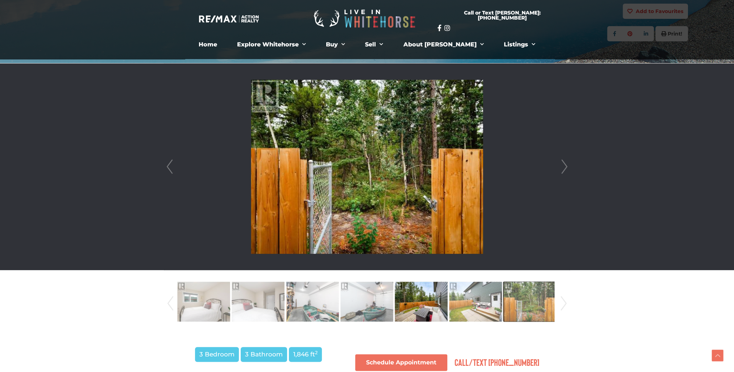
scroll to position [0, 0]
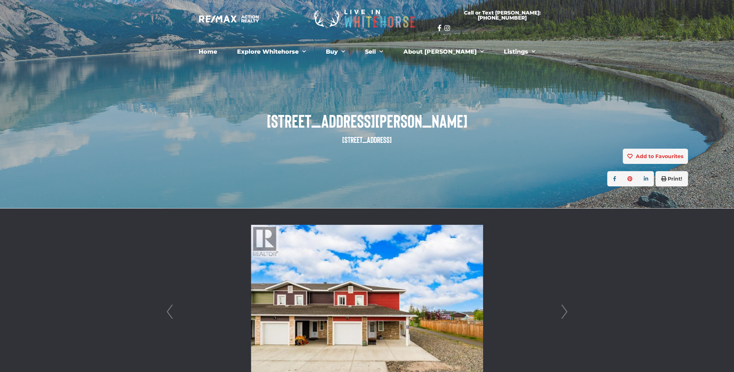
click at [570, 308] on link "Next" at bounding box center [564, 311] width 11 height 207
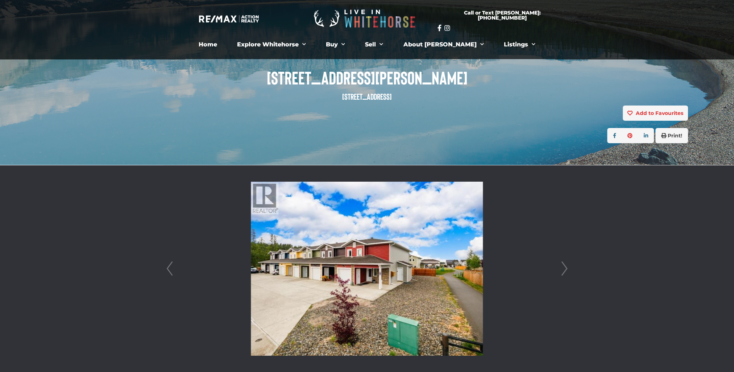
scroll to position [72, 0]
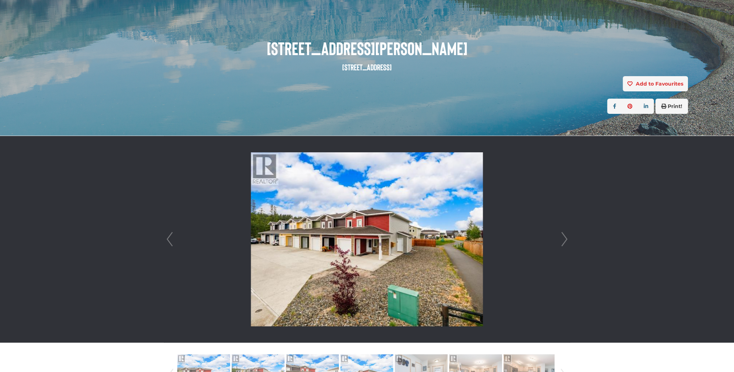
click at [427, 266] on img at bounding box center [367, 239] width 232 height 174
click at [563, 236] on link "Next" at bounding box center [564, 239] width 11 height 207
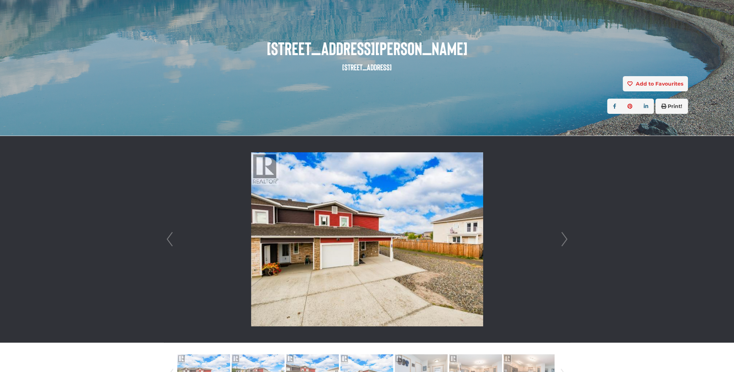
click at [563, 236] on link "Next" at bounding box center [564, 239] width 11 height 207
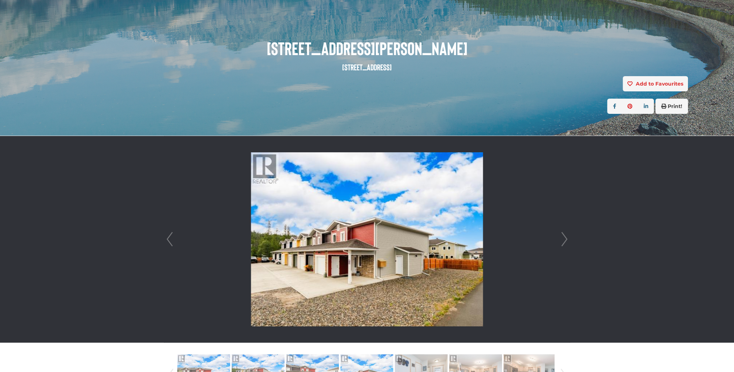
click at [563, 236] on link "Next" at bounding box center [564, 239] width 11 height 207
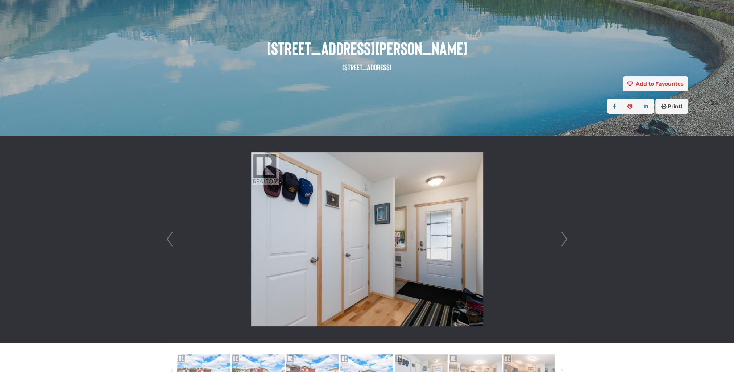
click at [563, 236] on link "Next" at bounding box center [564, 239] width 11 height 207
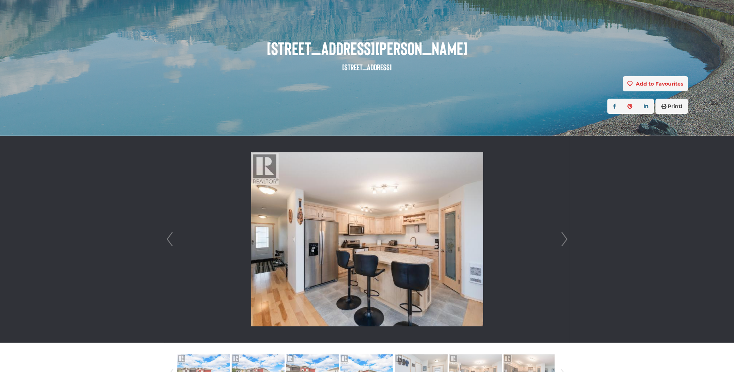
click at [563, 236] on link "Next" at bounding box center [564, 239] width 11 height 207
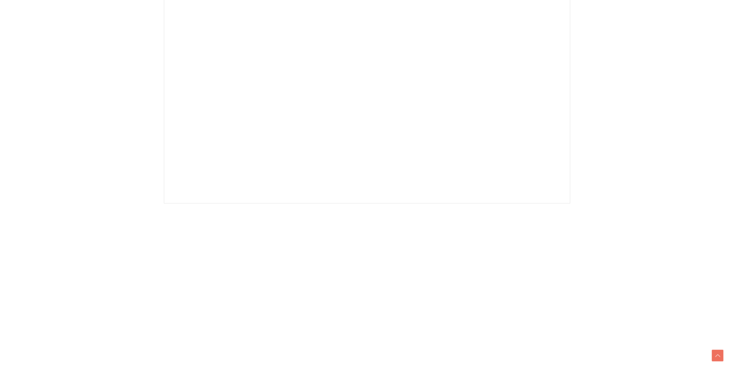
scroll to position [181, 0]
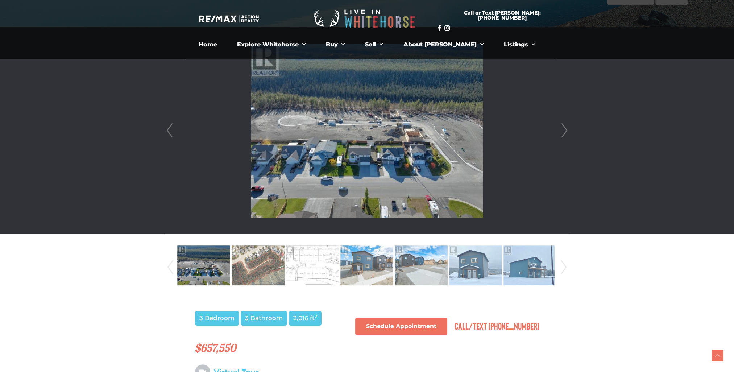
click at [565, 130] on link "Next" at bounding box center [564, 130] width 11 height 207
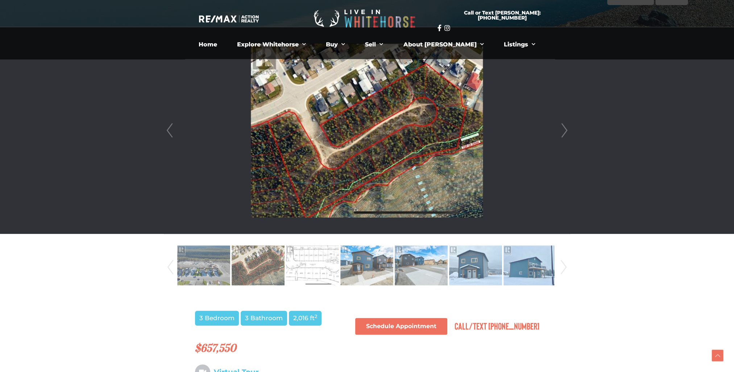
click at [564, 130] on link "Next" at bounding box center [564, 130] width 11 height 207
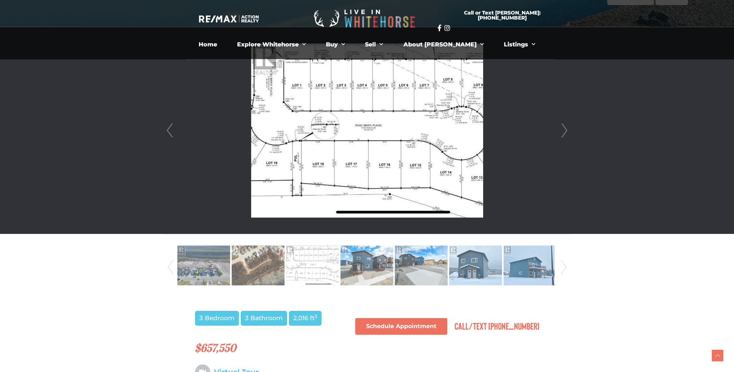
click at [564, 130] on link "Next" at bounding box center [564, 130] width 11 height 207
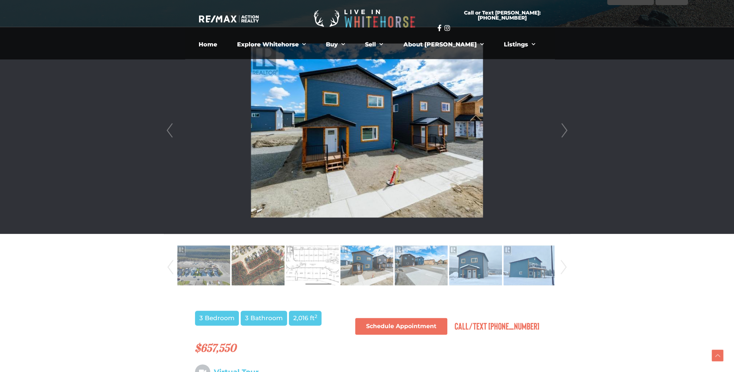
click at [564, 130] on link "Next" at bounding box center [564, 130] width 11 height 207
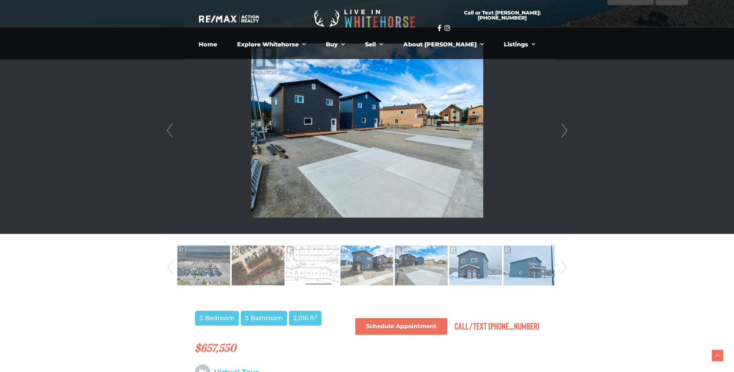
click at [564, 130] on link "Next" at bounding box center [564, 130] width 11 height 207
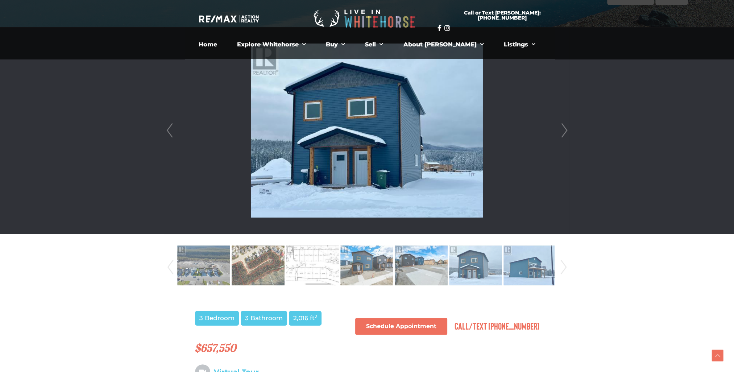
click at [564, 130] on link "Next" at bounding box center [564, 130] width 11 height 207
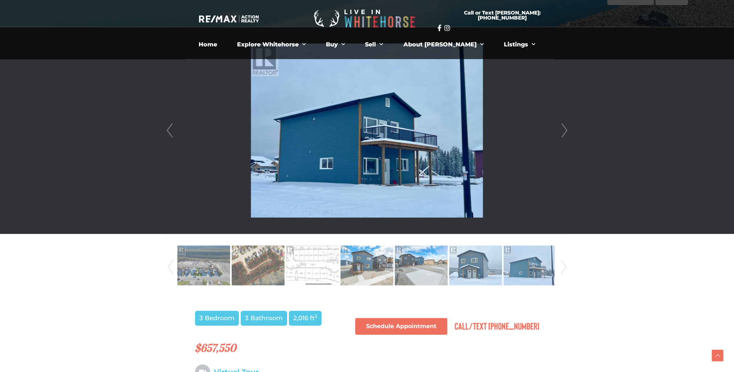
click at [564, 130] on link "Next" at bounding box center [564, 130] width 11 height 207
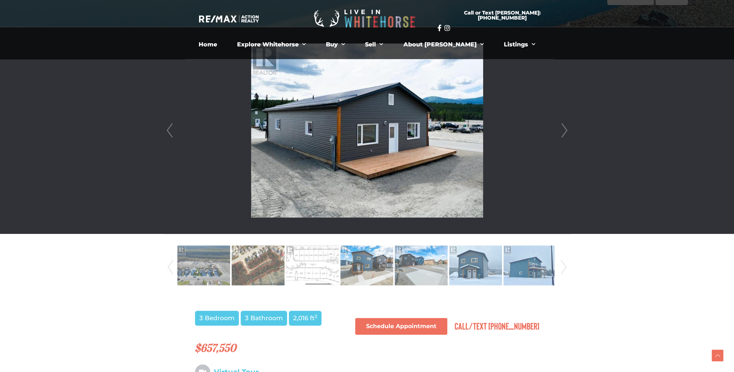
click at [564, 130] on link "Next" at bounding box center [564, 130] width 11 height 207
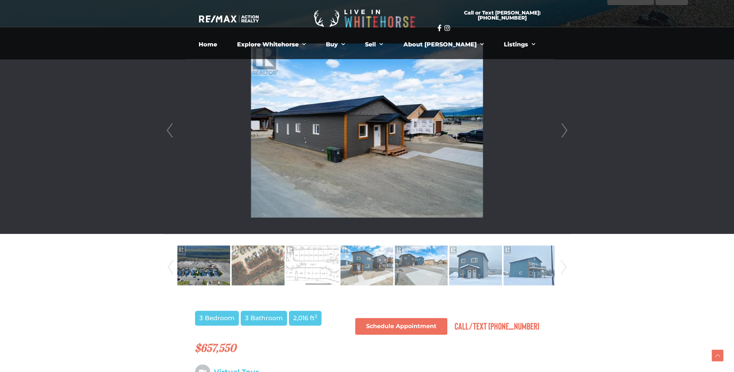
click at [564, 130] on link "Next" at bounding box center [564, 130] width 11 height 207
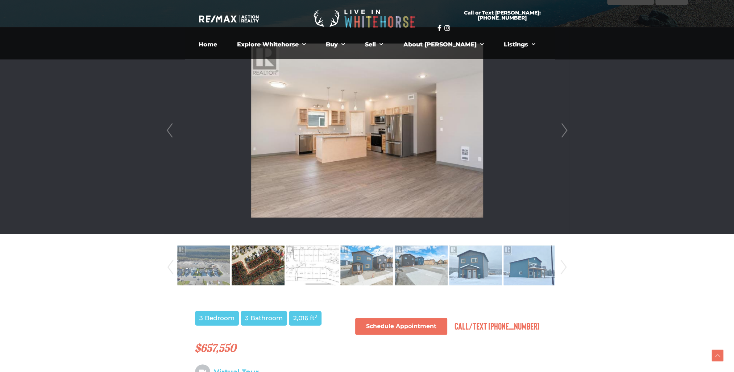
click at [563, 130] on link "Next" at bounding box center [564, 130] width 11 height 207
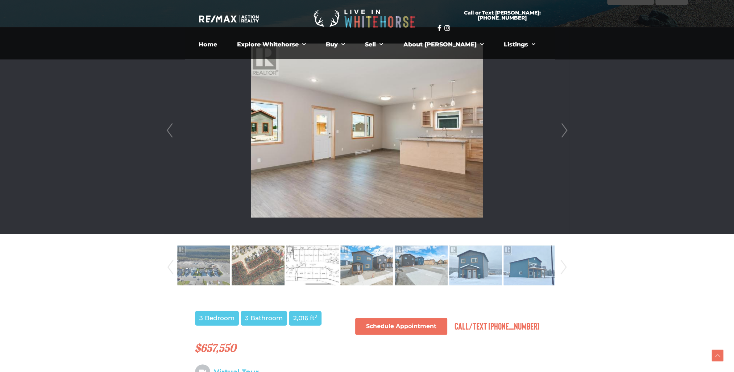
click at [563, 130] on link "Next" at bounding box center [564, 130] width 11 height 207
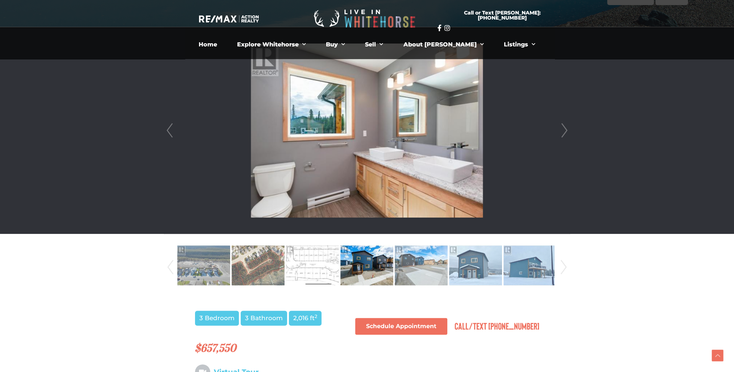
click at [561, 131] on link "Next" at bounding box center [564, 130] width 11 height 207
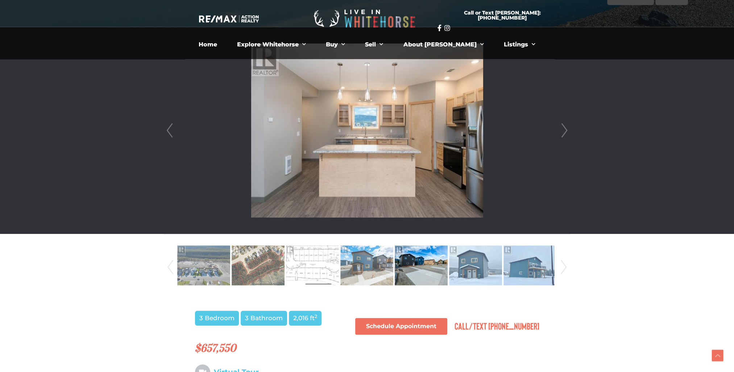
click at [561, 131] on link "Next" at bounding box center [564, 130] width 11 height 207
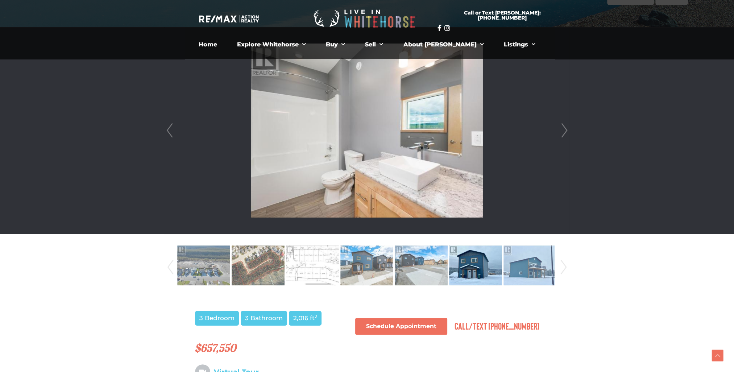
click at [561, 131] on link "Next" at bounding box center [564, 130] width 11 height 207
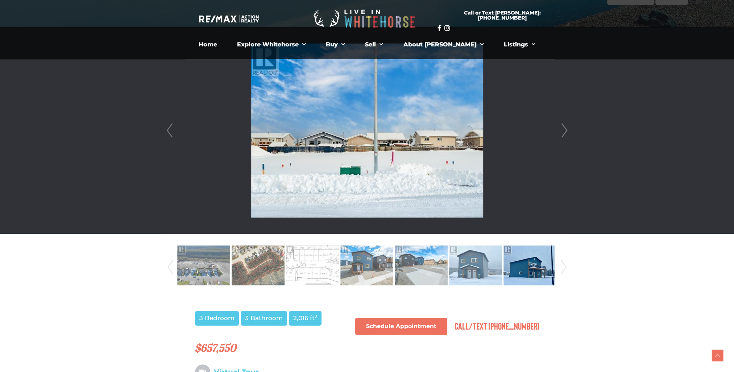
click at [561, 131] on link "Next" at bounding box center [564, 130] width 11 height 207
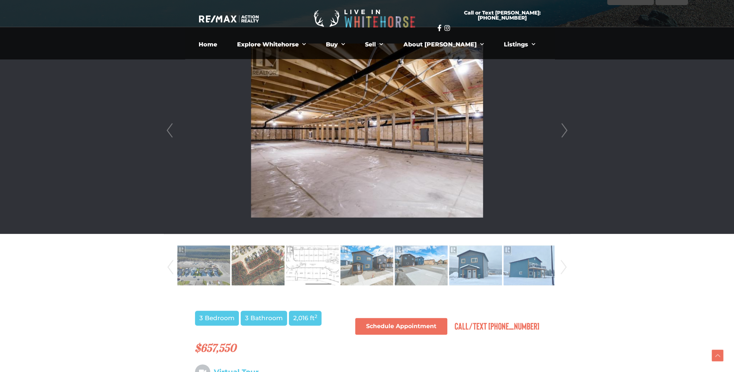
click at [561, 131] on link "Next" at bounding box center [564, 130] width 11 height 207
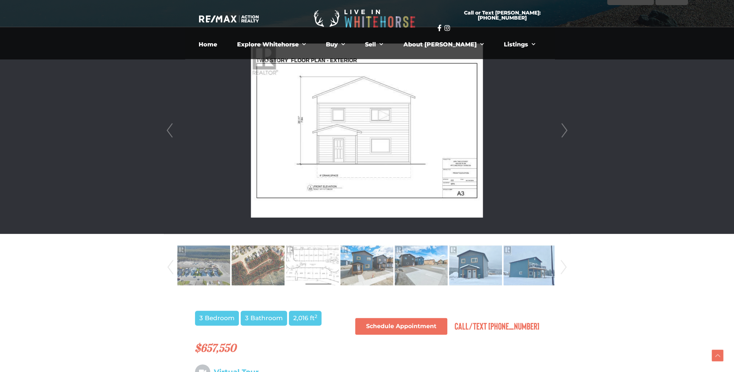
click at [561, 131] on link "Next" at bounding box center [564, 130] width 11 height 207
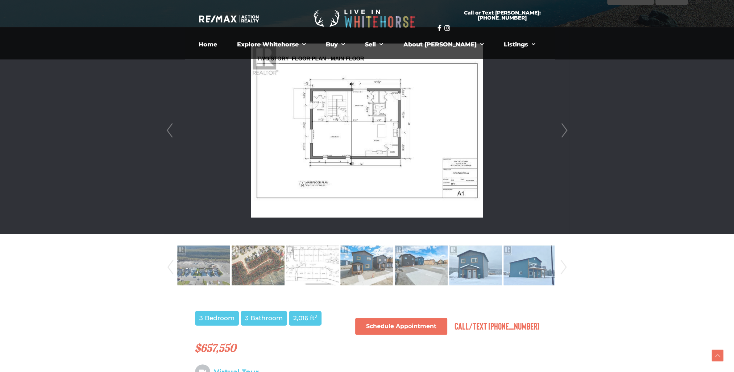
click at [561, 131] on link "Next" at bounding box center [564, 130] width 11 height 207
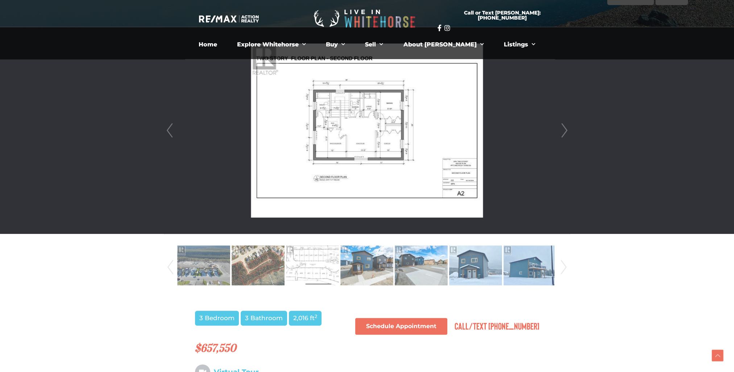
click at [561, 131] on link "Next" at bounding box center [564, 130] width 11 height 207
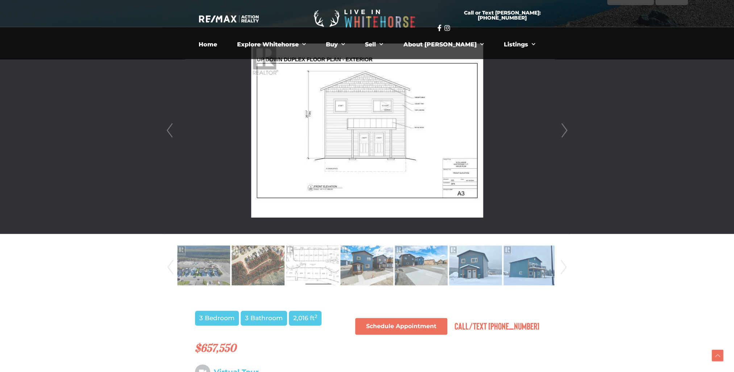
click at [561, 131] on link "Next" at bounding box center [564, 130] width 11 height 207
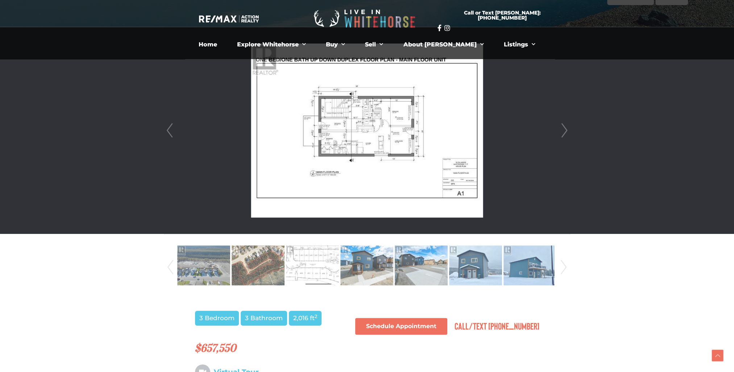
click at [561, 131] on link "Next" at bounding box center [564, 130] width 11 height 207
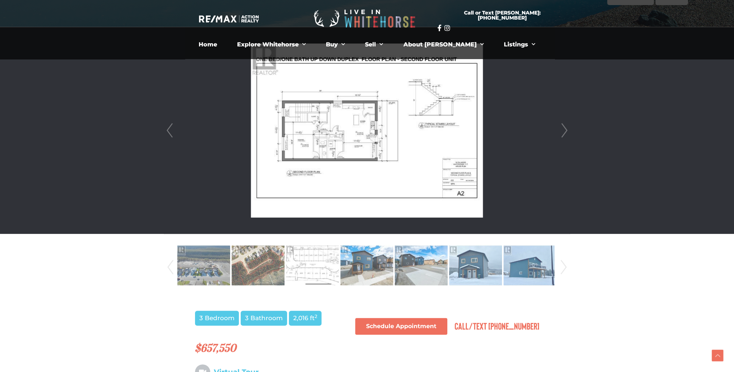
click at [561, 131] on link "Next" at bounding box center [564, 130] width 11 height 207
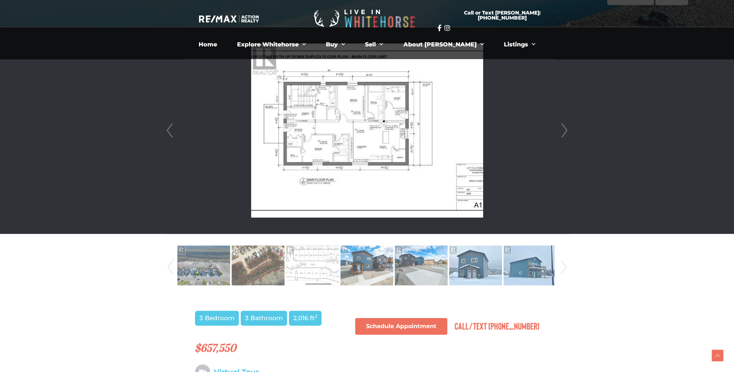
click at [561, 131] on link "Next" at bounding box center [564, 130] width 11 height 207
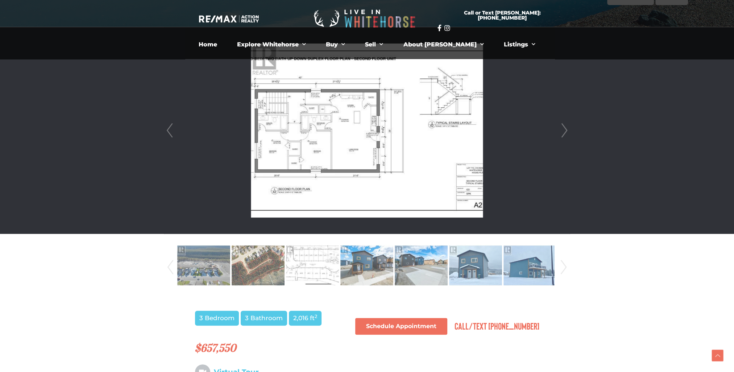
click at [561, 131] on link "Next" at bounding box center [564, 130] width 11 height 207
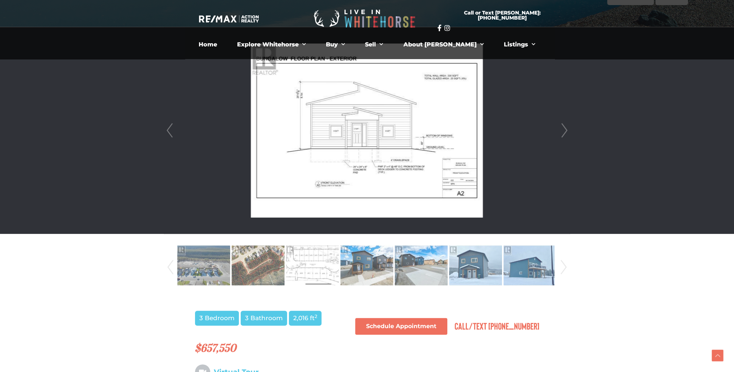
click at [561, 131] on link "Next" at bounding box center [564, 130] width 11 height 207
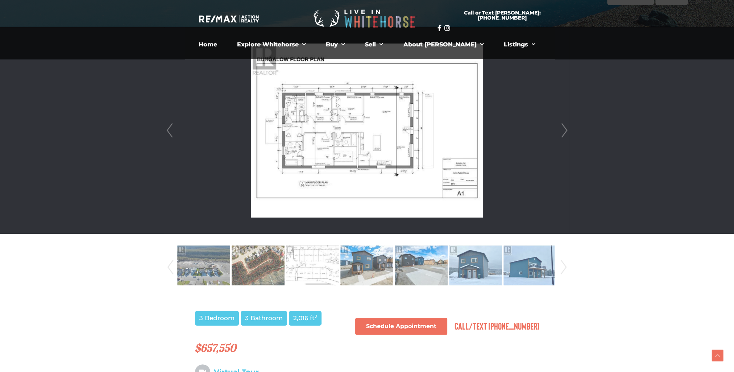
click at [561, 131] on link "Next" at bounding box center [564, 130] width 11 height 207
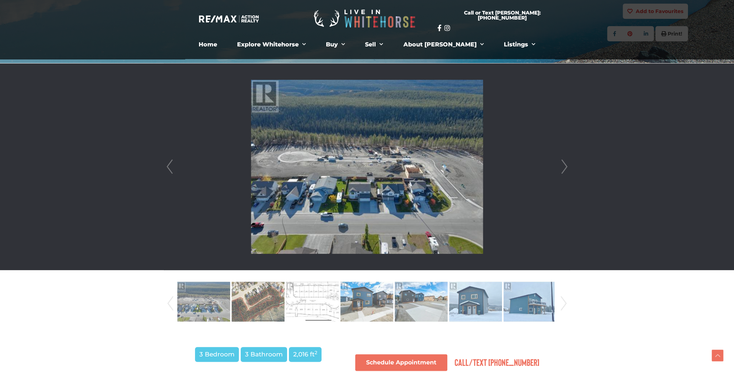
scroll to position [36, 0]
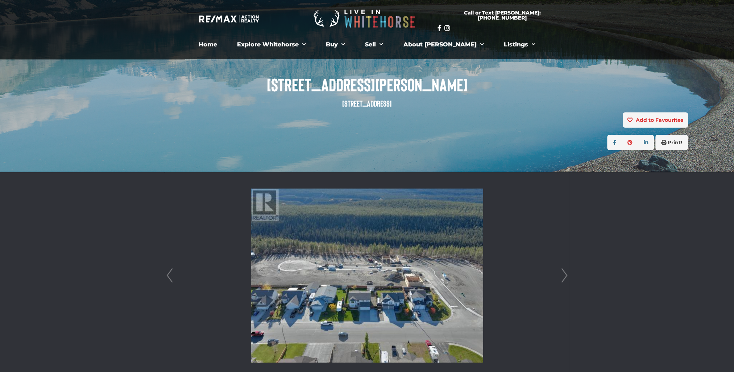
click at [567, 270] on link "Next" at bounding box center [564, 275] width 11 height 207
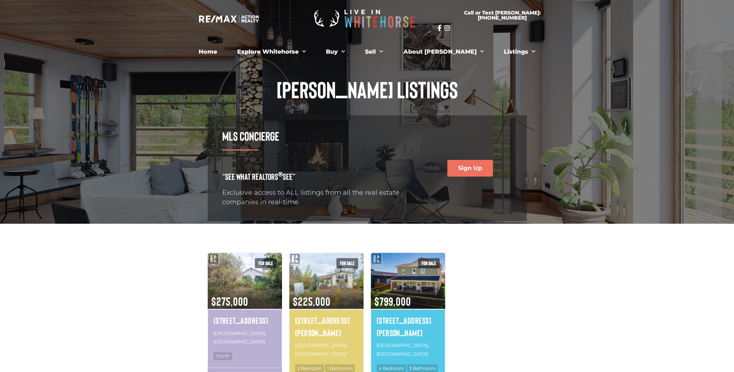
scroll to position [36, 0]
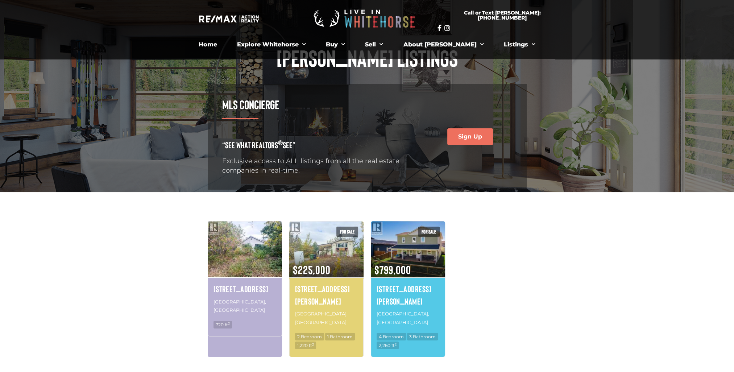
click at [257, 251] on img at bounding box center [245, 249] width 74 height 58
click at [258, 255] on img at bounding box center [245, 249] width 74 height 58
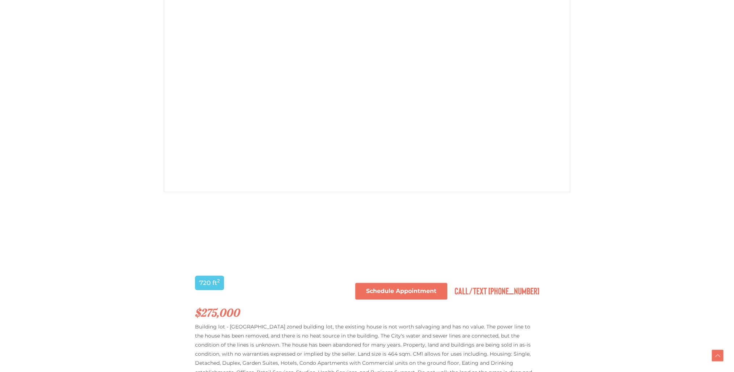
scroll to position [217, 0]
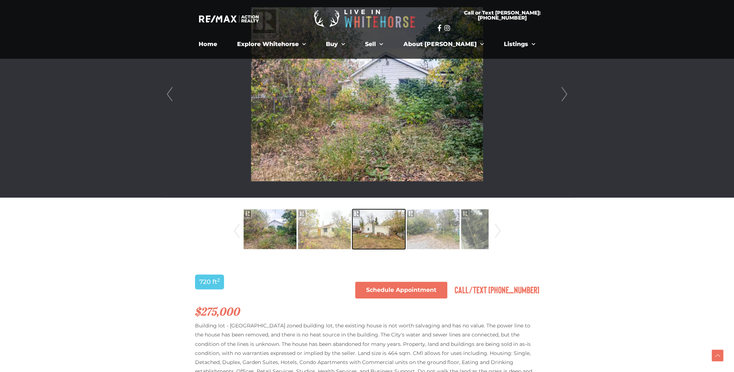
click at [376, 228] on img at bounding box center [378, 228] width 53 height 41
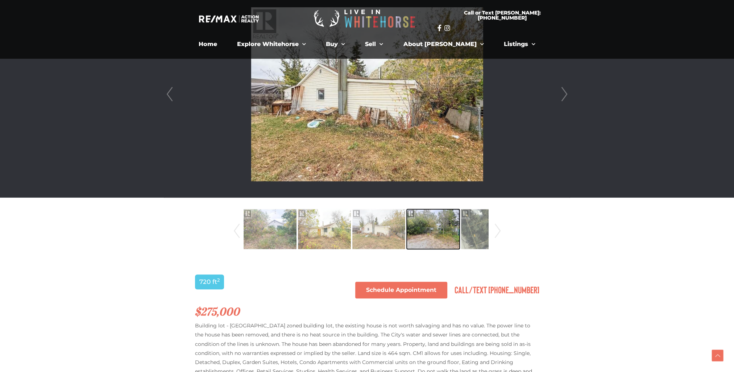
click at [424, 232] on img at bounding box center [433, 228] width 53 height 41
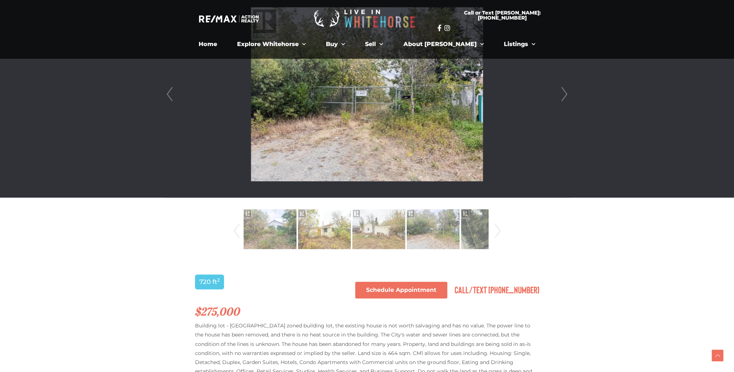
click at [494, 236] on link "Next" at bounding box center [497, 230] width 11 height 49
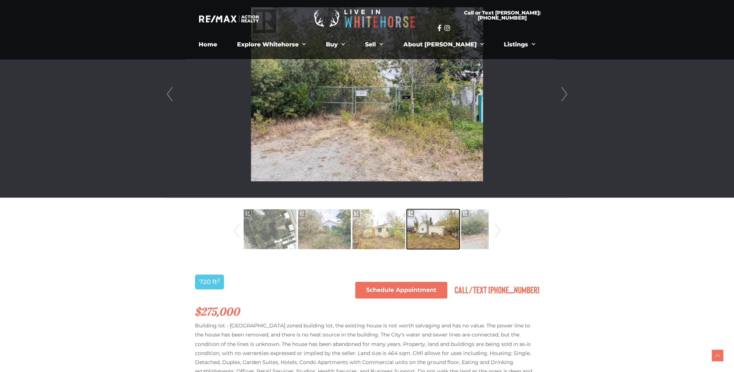
click at [438, 230] on img at bounding box center [433, 228] width 53 height 41
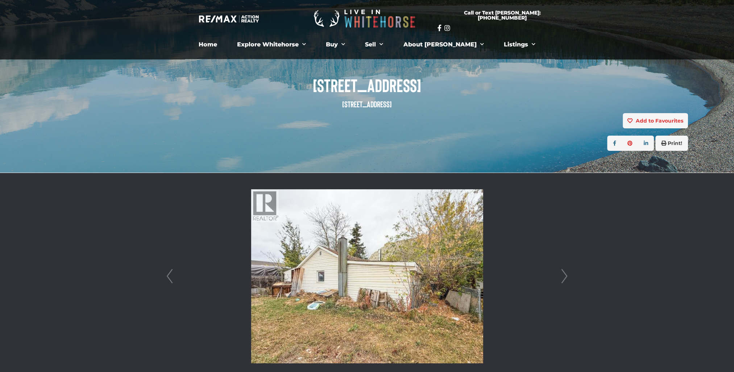
scroll to position [0, 0]
